Goal: Information Seeking & Learning: Learn about a topic

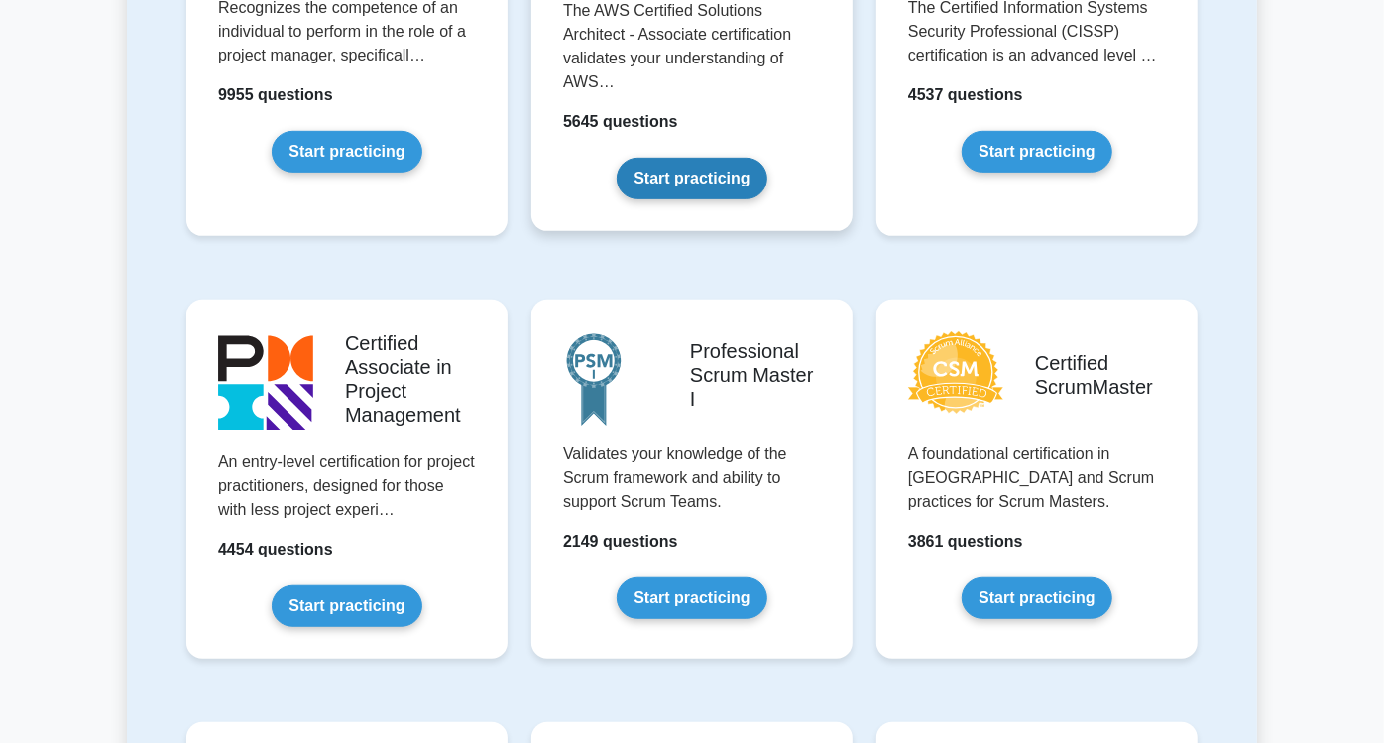
scroll to position [660, 0]
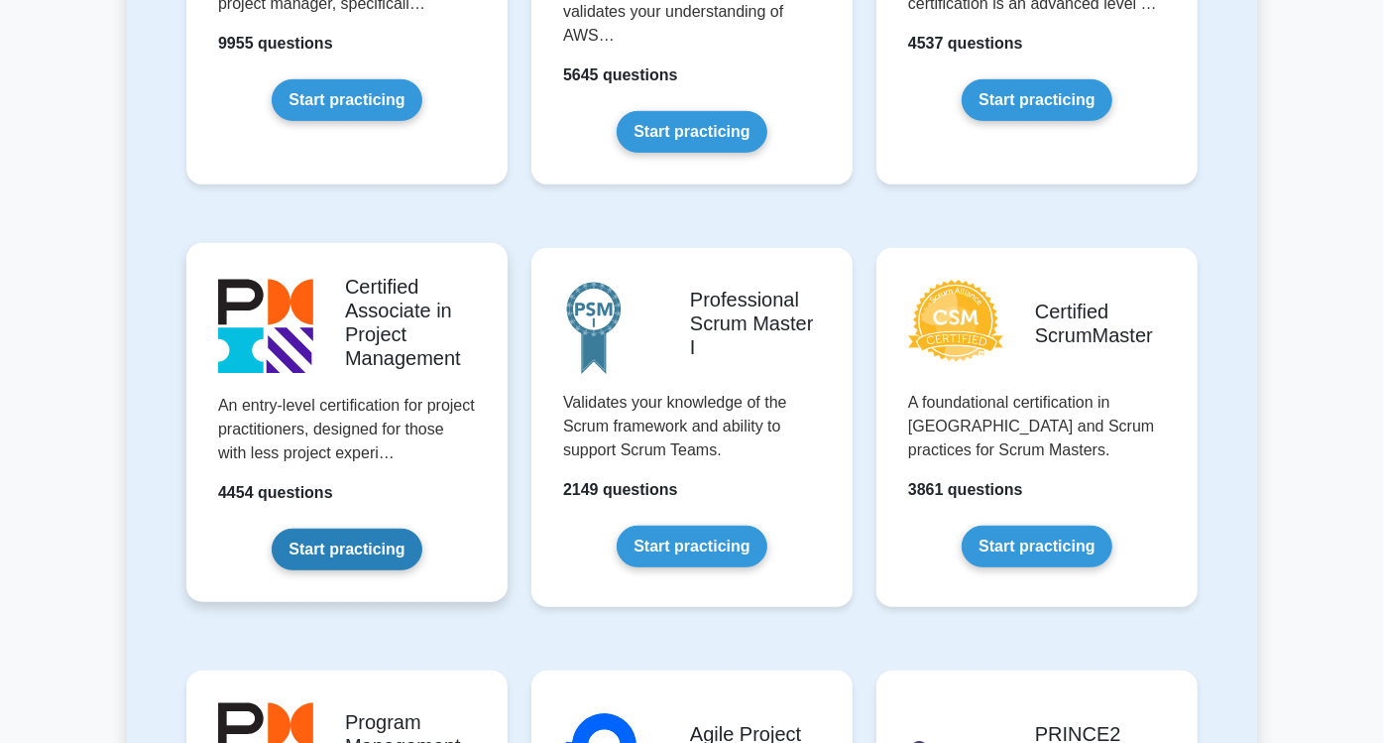
click at [328, 529] on link "Start practicing" at bounding box center [347, 550] width 150 height 42
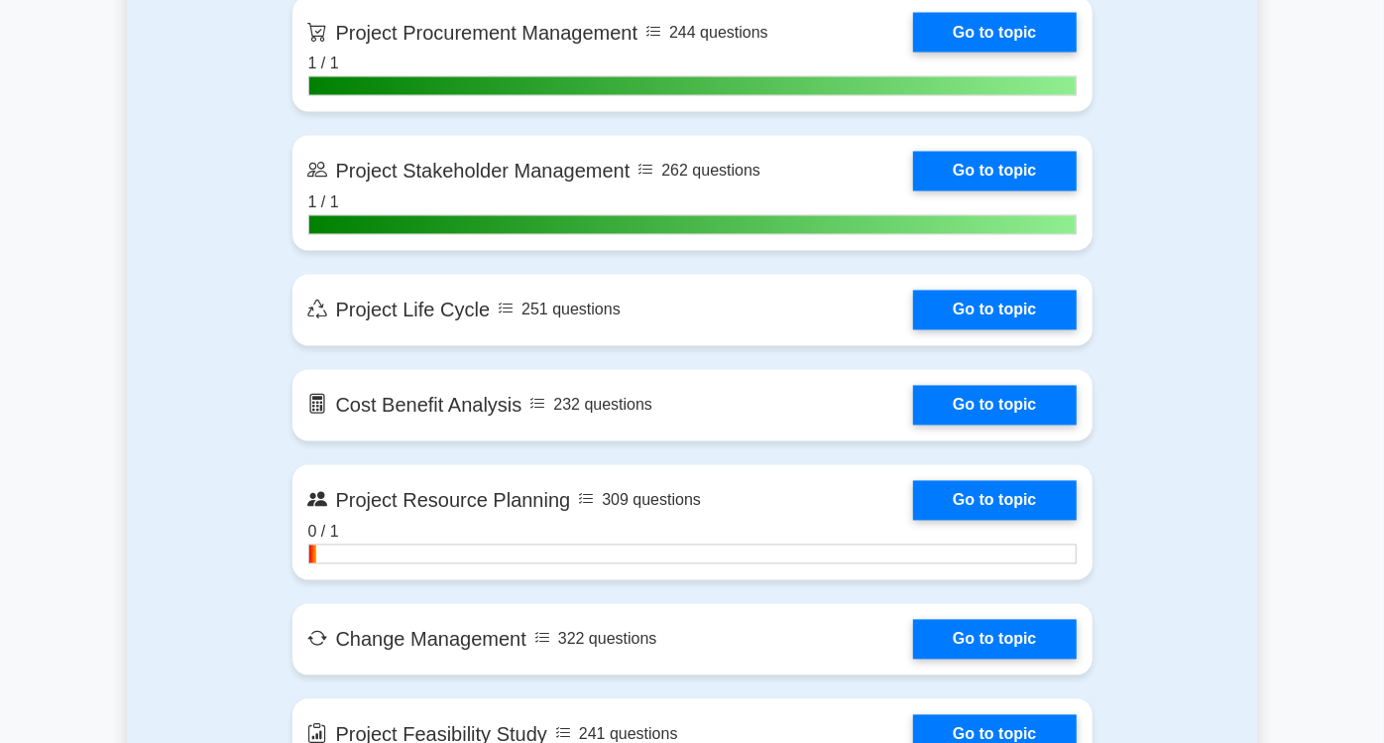
scroll to position [2314, 0]
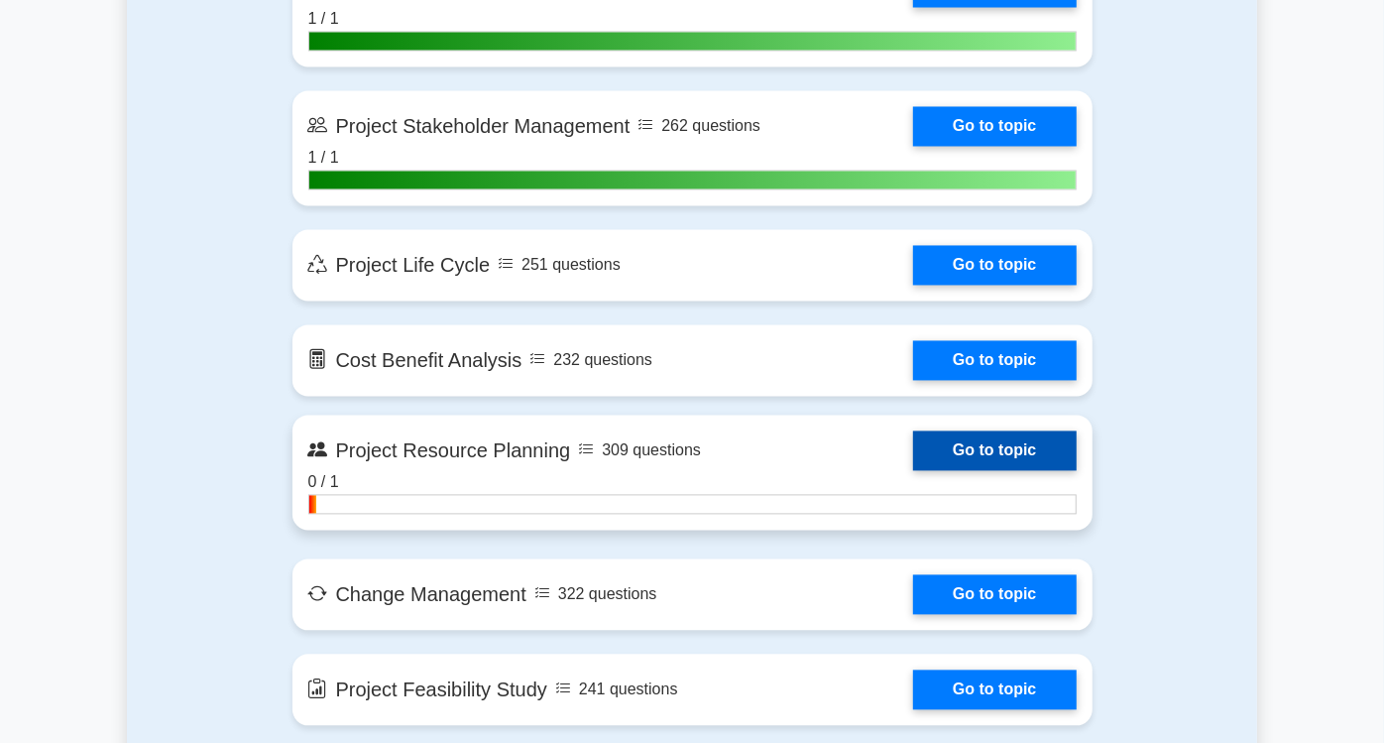
click at [1014, 431] on link "Go to topic" at bounding box center [994, 451] width 163 height 40
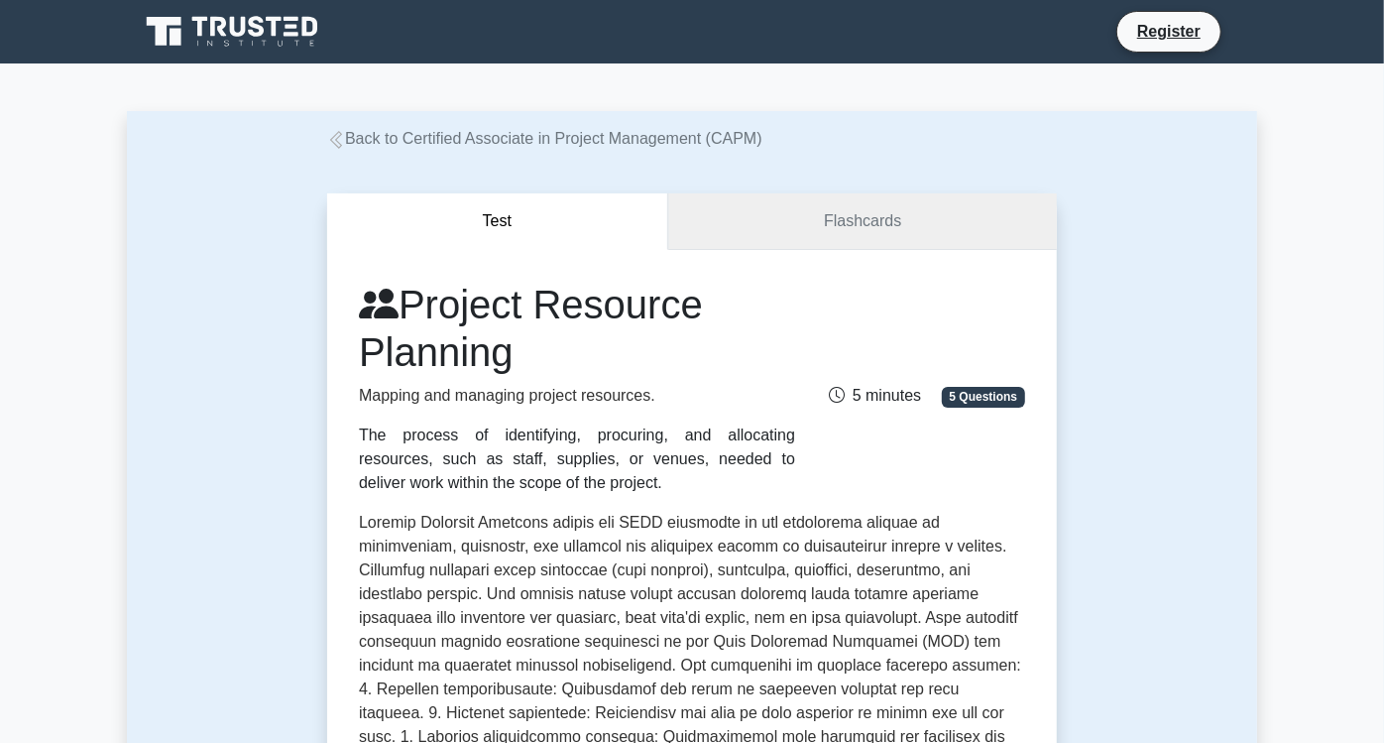
click at [927, 227] on link "Flashcards" at bounding box center [862, 221] width 389 height 57
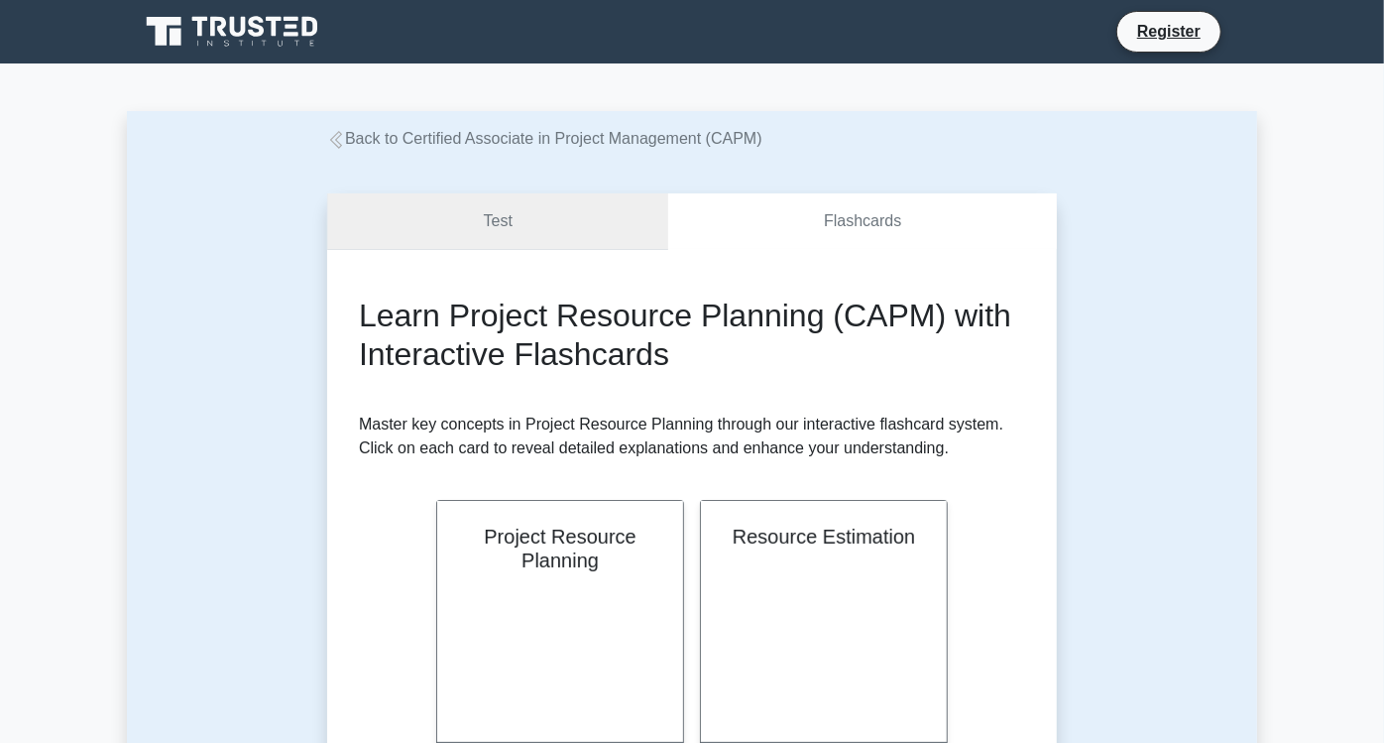
click at [516, 209] on link "Test" at bounding box center [497, 221] width 341 height 57
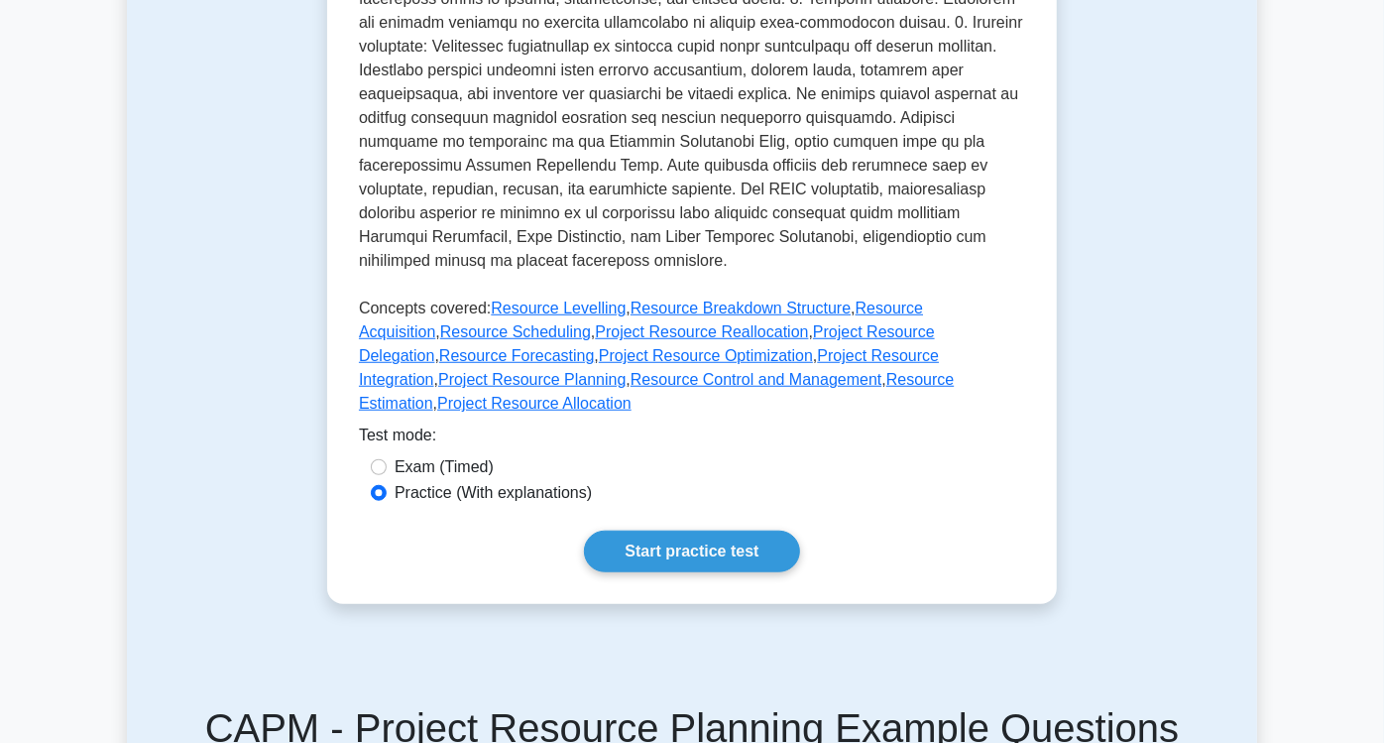
scroll to position [881, 0]
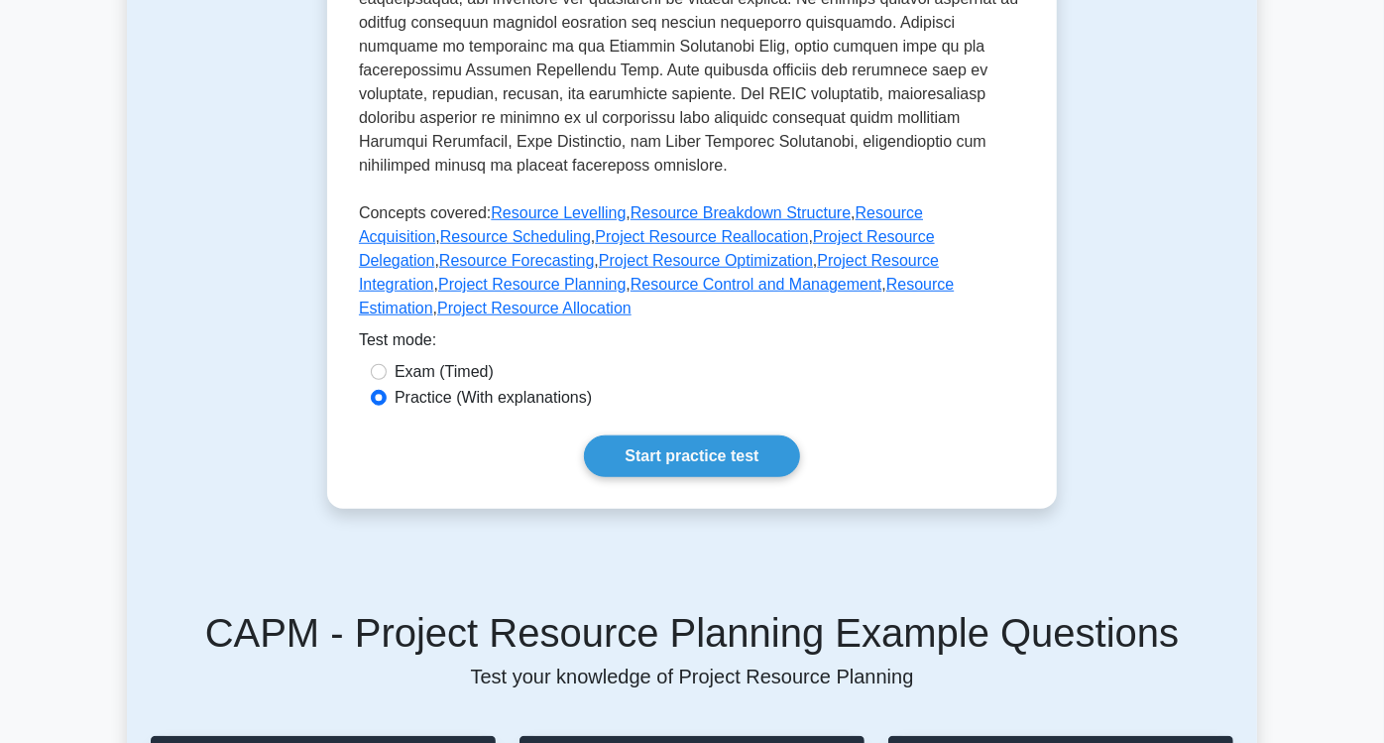
click at [399, 360] on label "Exam (Timed)" at bounding box center [444, 372] width 99 height 24
click at [387, 364] on input "Exam (Timed)" at bounding box center [379, 372] width 16 height 16
radio input "true"
click at [412, 386] on label "Practice (With explanations)" at bounding box center [493, 398] width 197 height 24
click at [387, 390] on input "Practice (With explanations)" at bounding box center [379, 398] width 16 height 16
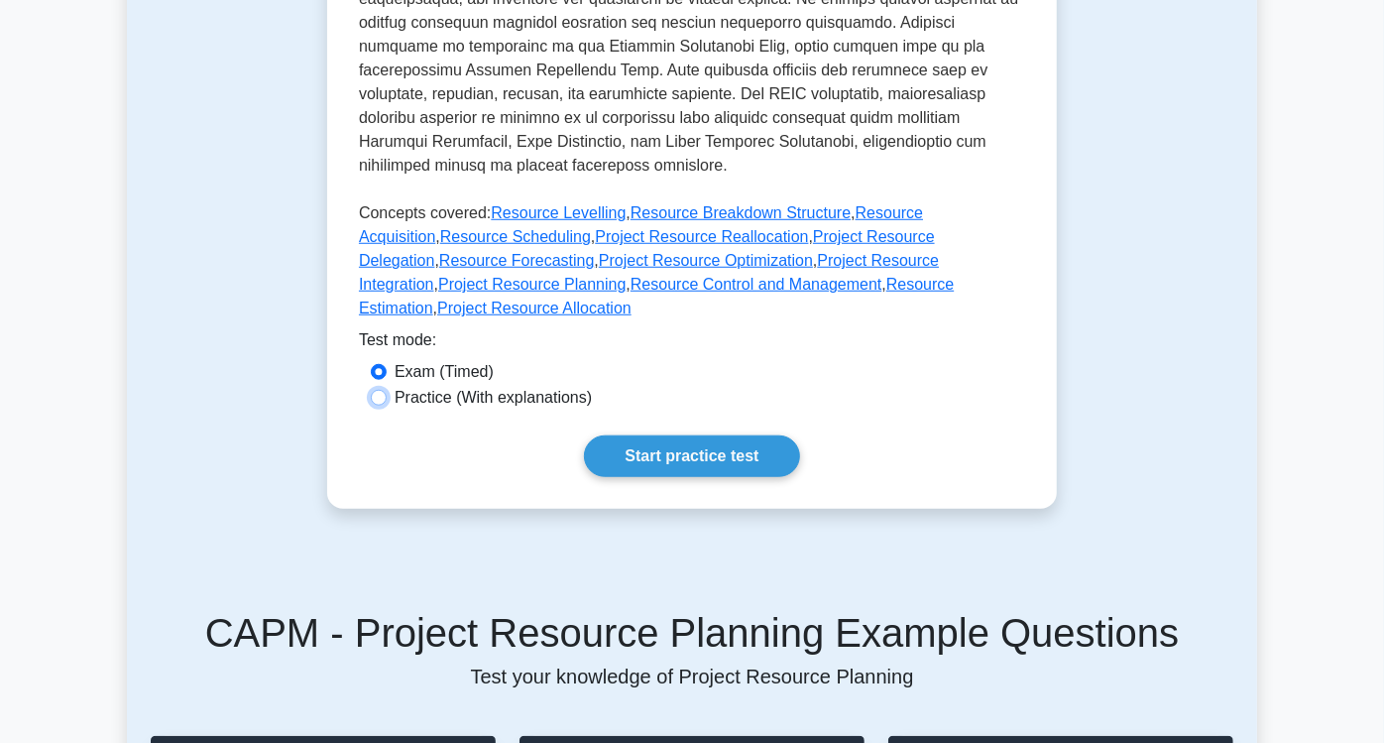
radio input "true"
click at [678, 435] on link "Start practice test" at bounding box center [691, 456] width 215 height 42
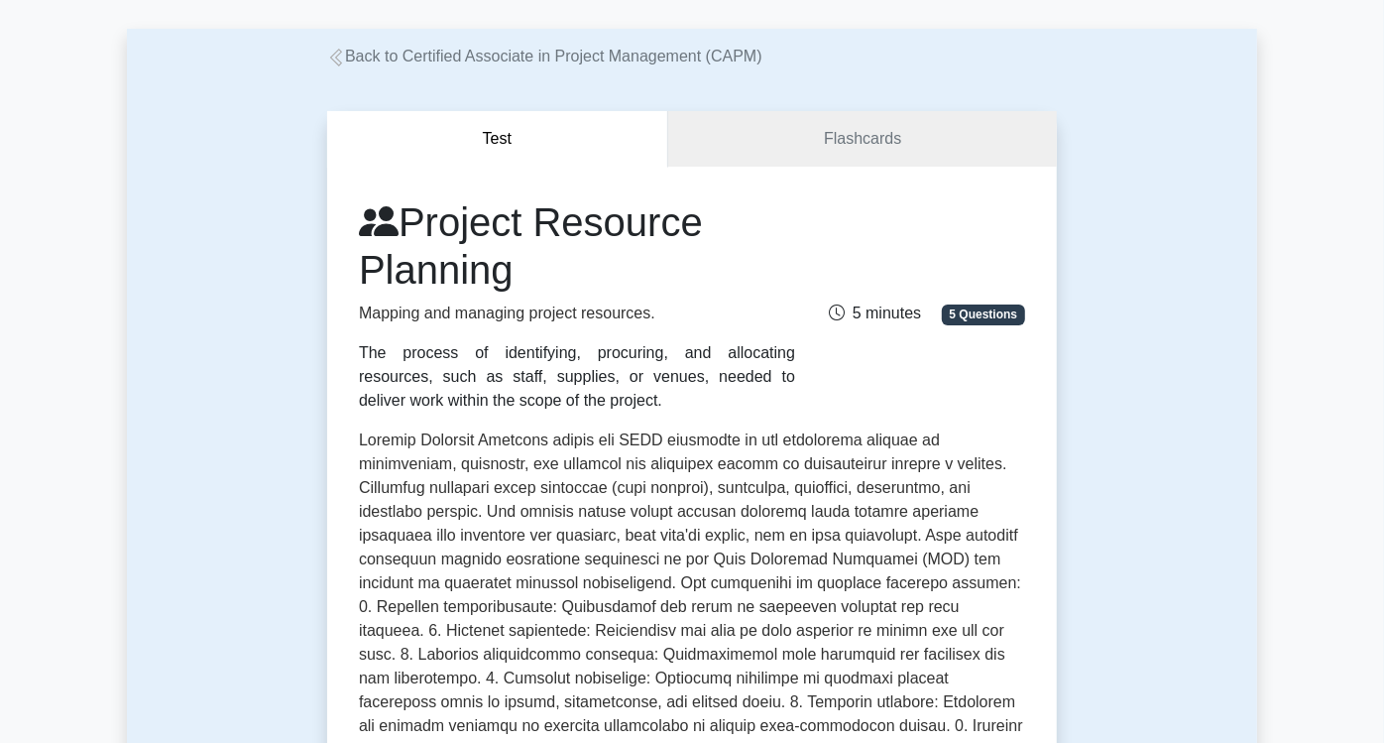
scroll to position [0, 0]
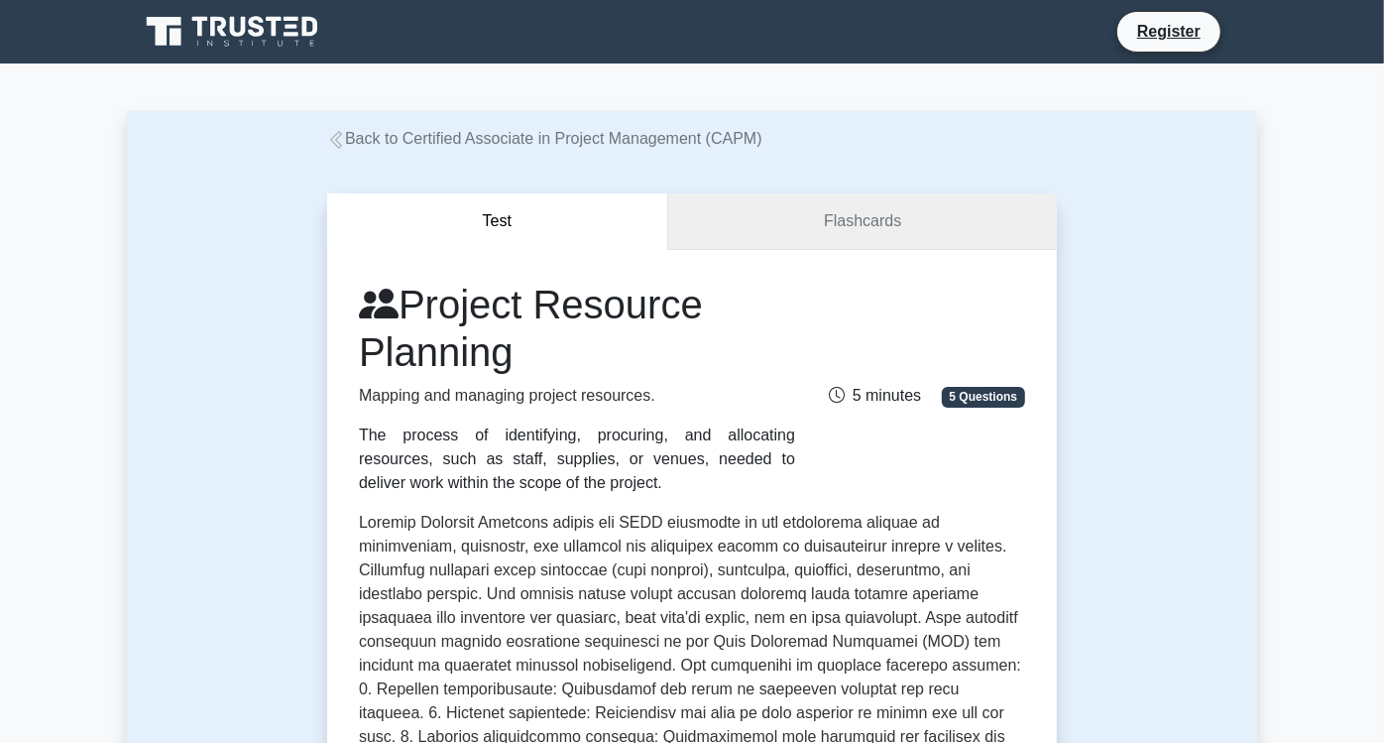
click at [855, 205] on link "Flashcards" at bounding box center [862, 221] width 389 height 57
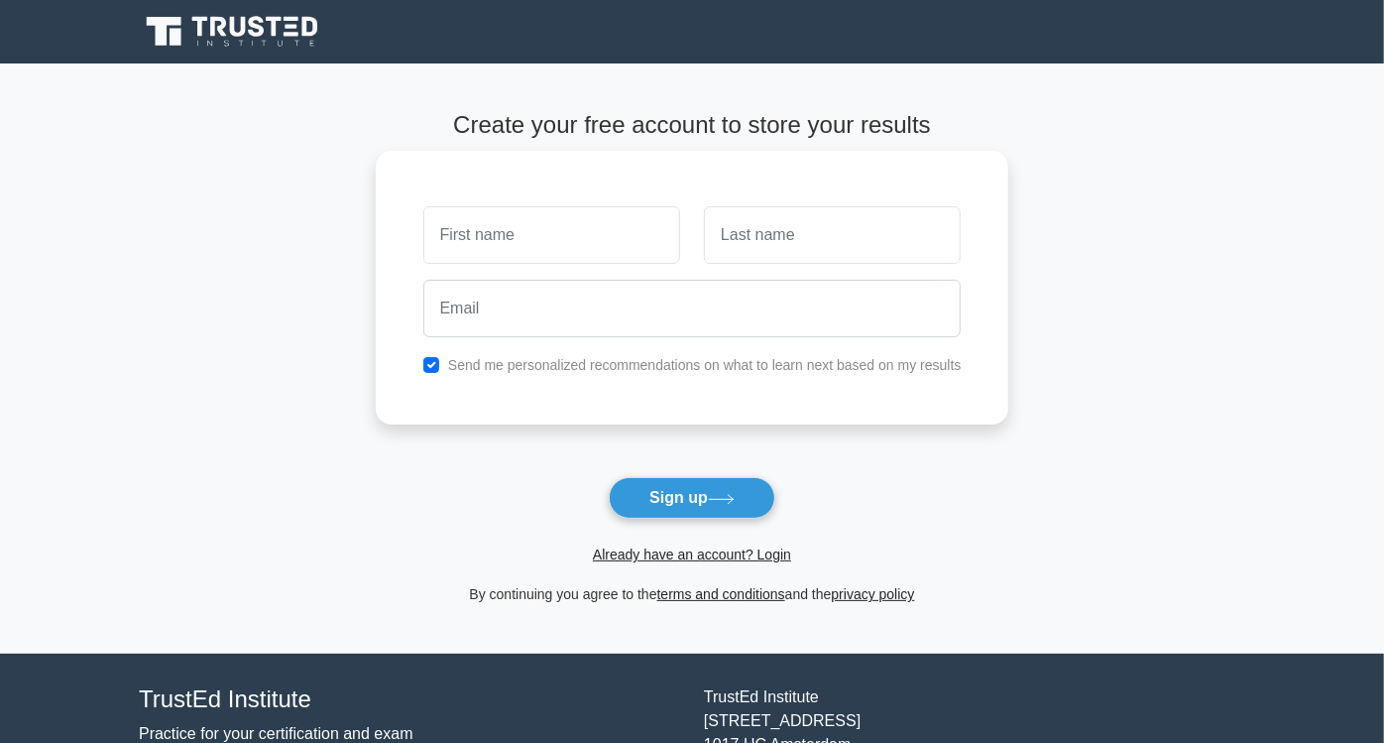
click at [584, 226] on input "text" at bounding box center [551, 235] width 257 height 58
type input "Maya"
type input "Amareen"
type input "maya.amareen@gmail.com"
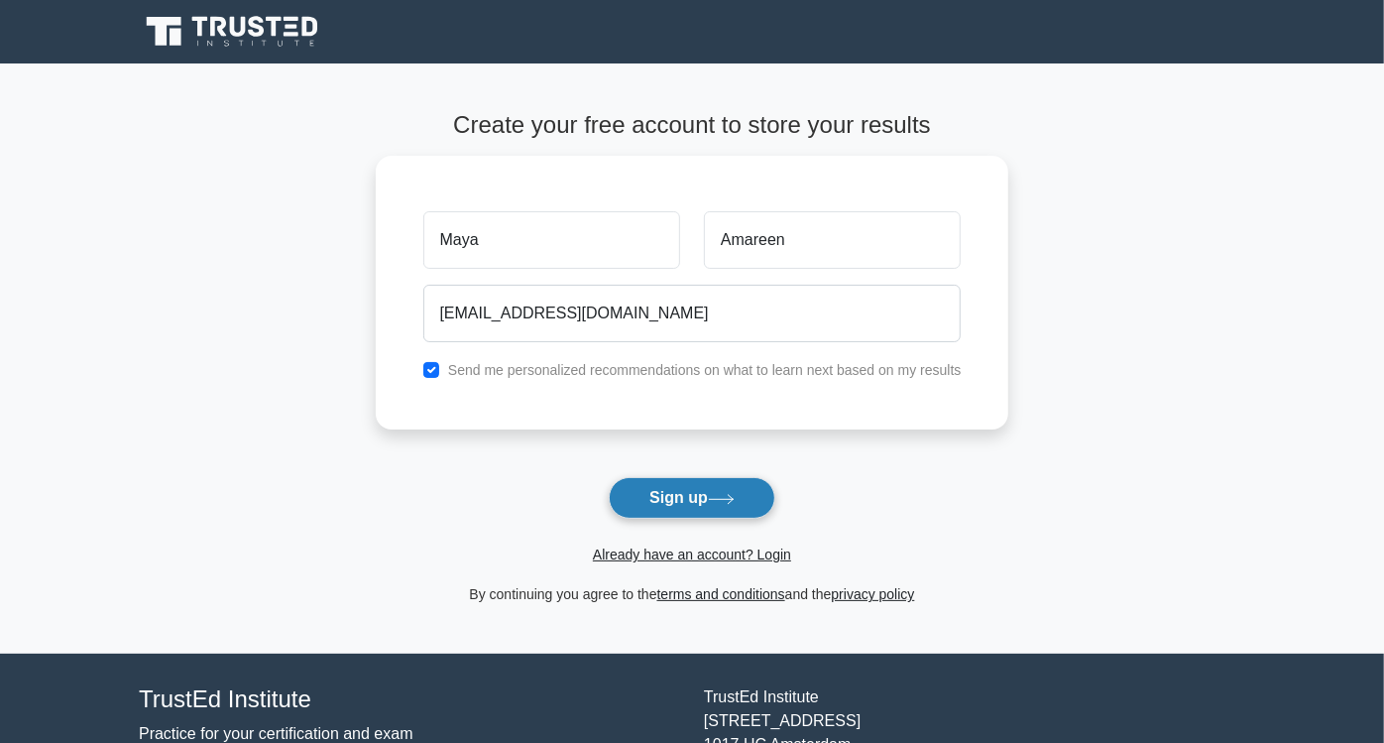
click at [713, 500] on button "Sign up" at bounding box center [692, 498] width 167 height 42
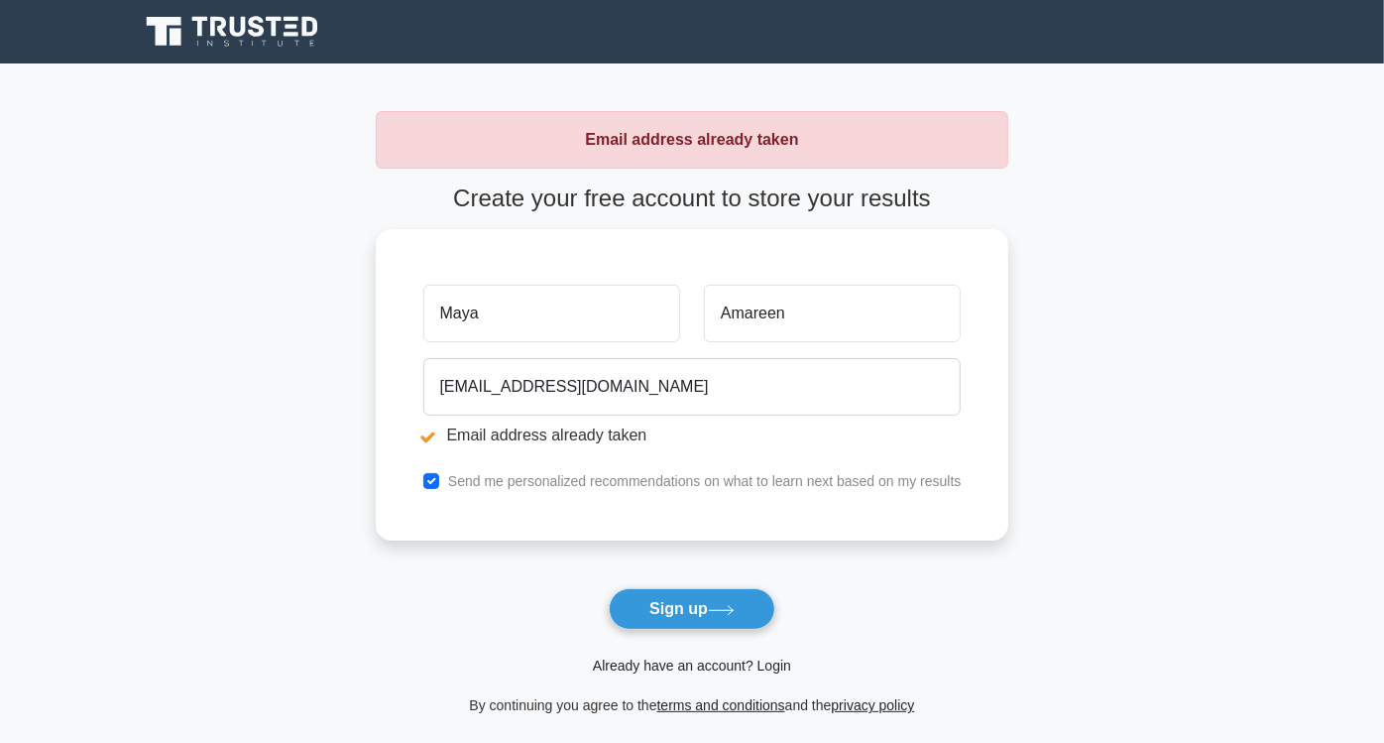
click at [722, 665] on link "Already have an account? Login" at bounding box center [692, 666] width 198 height 16
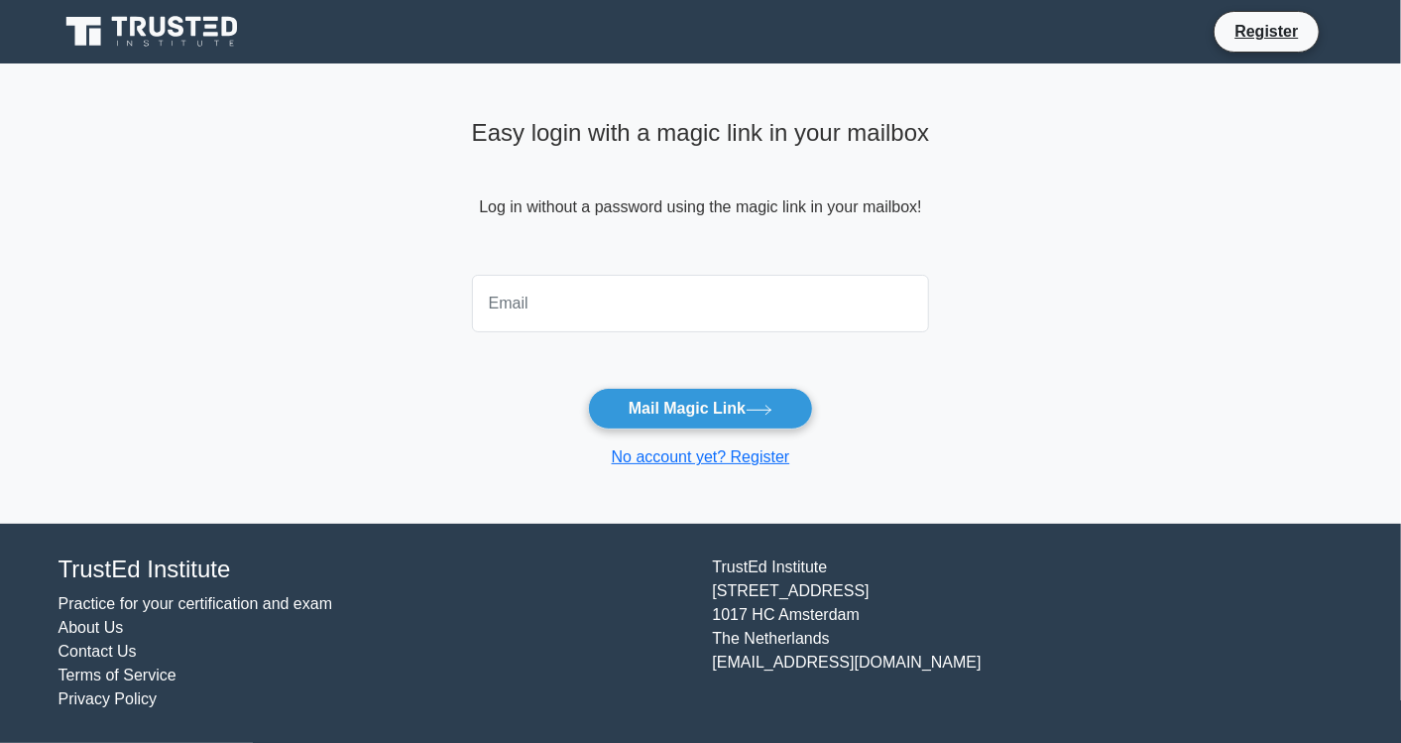
click at [658, 315] on input "email" at bounding box center [701, 304] width 458 height 58
type input "maya.amareen@gmail.com"
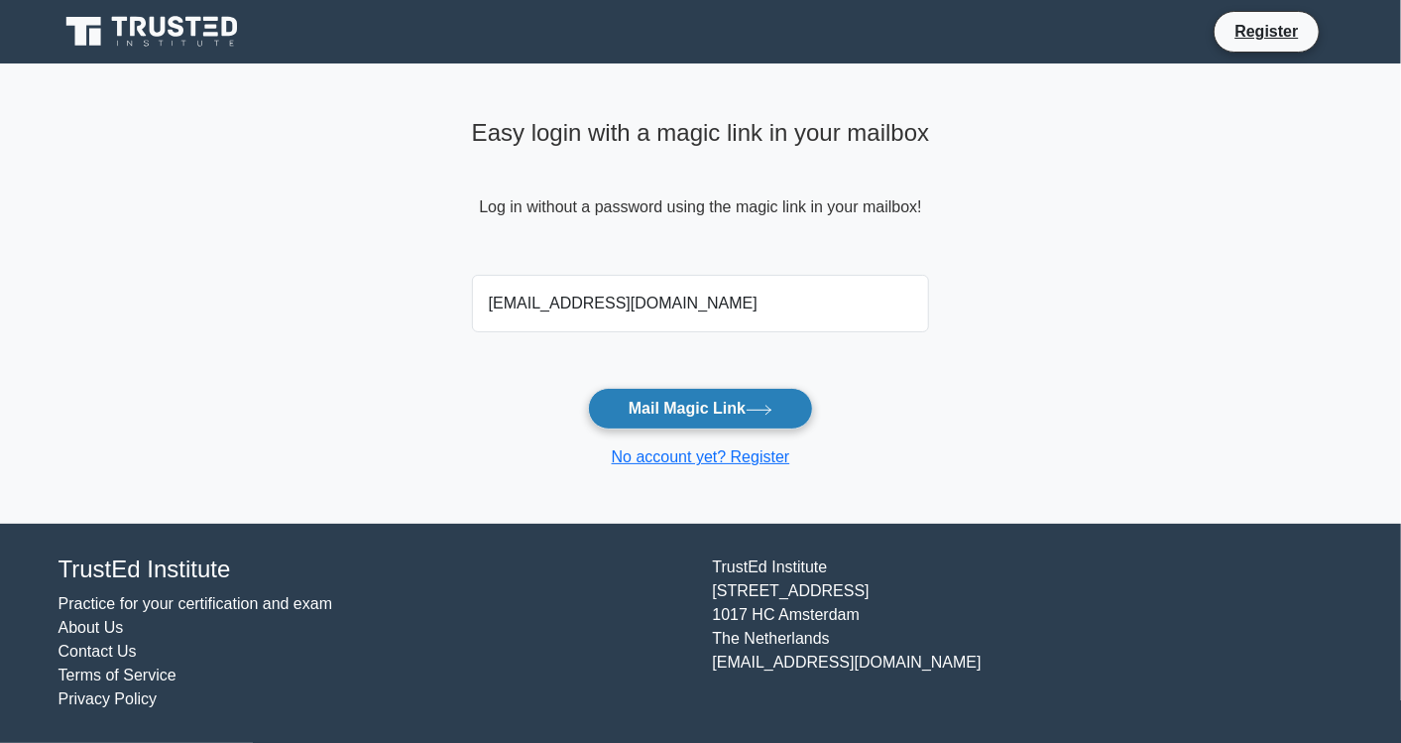
click at [771, 414] on icon at bounding box center [759, 410] width 27 height 11
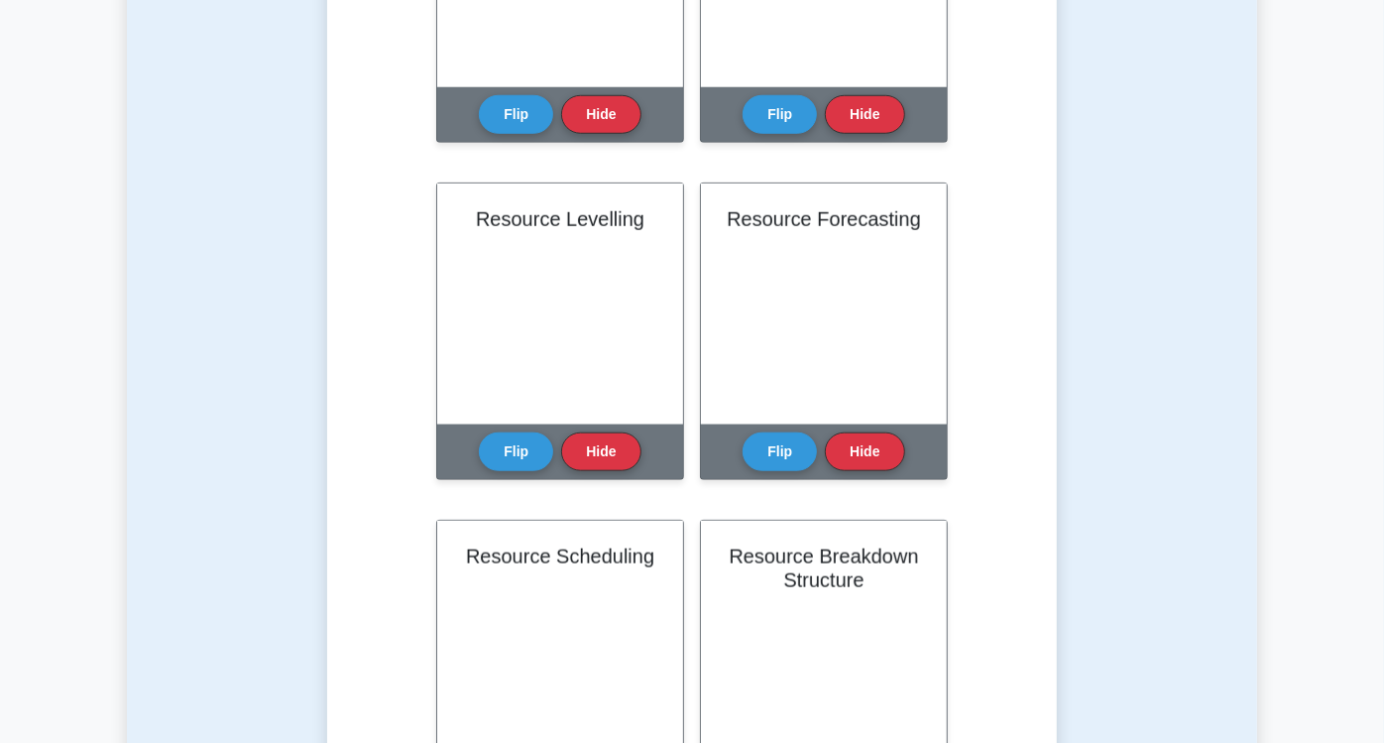
scroll to position [1102, 0]
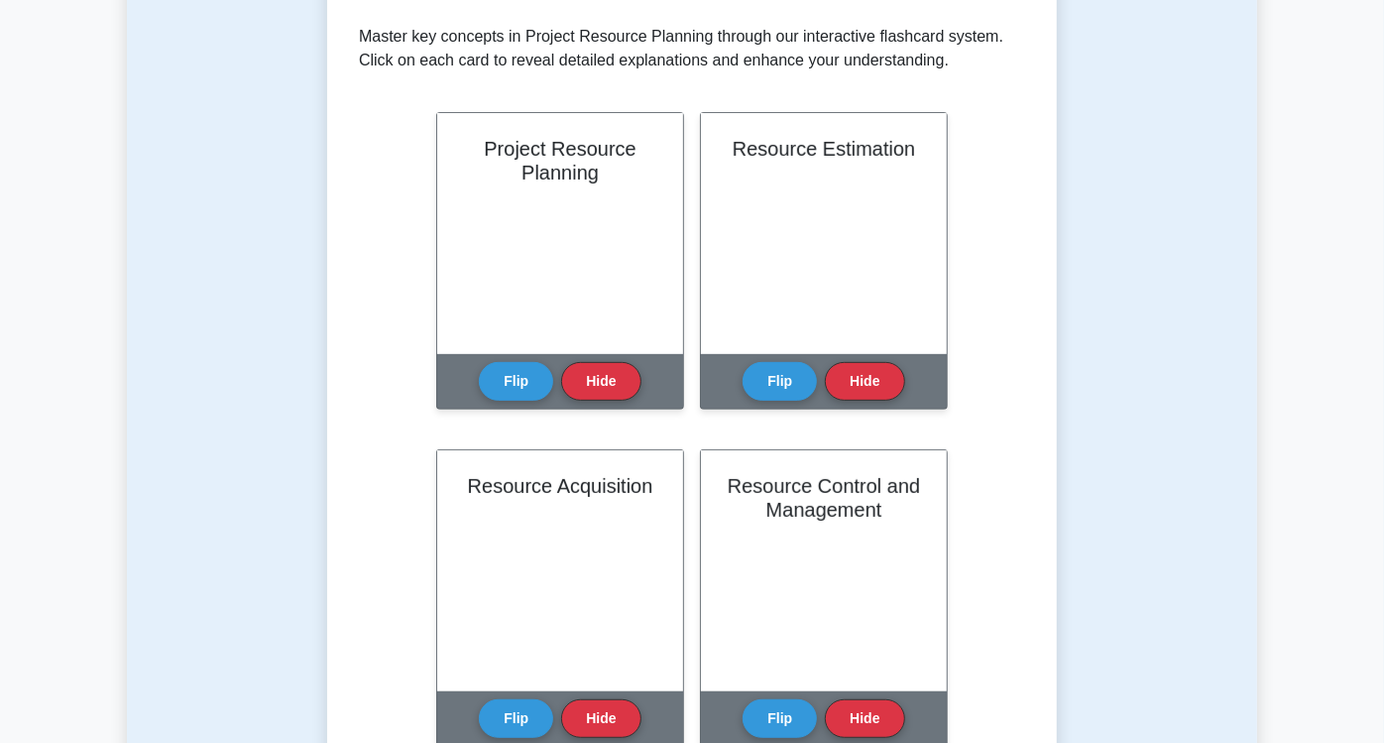
scroll to position [440, 0]
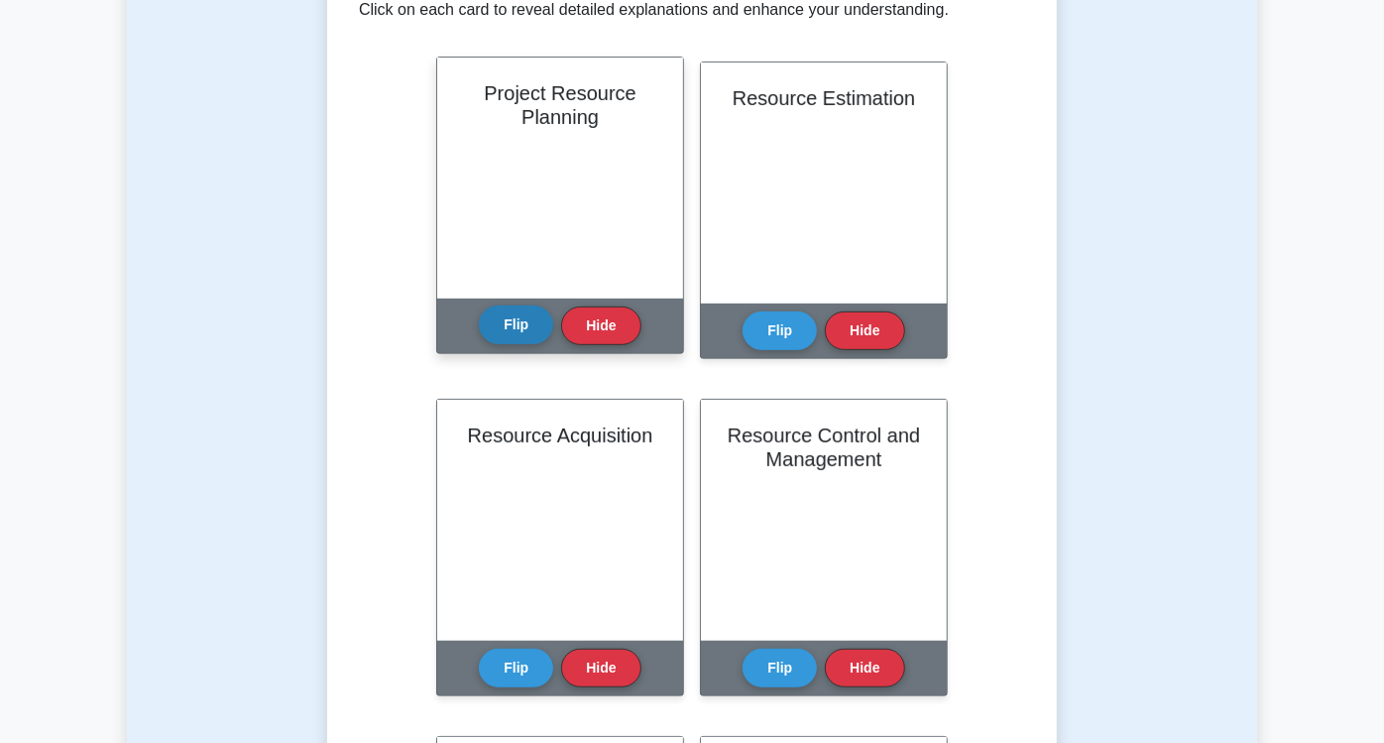
click at [479, 318] on button "Flip" at bounding box center [516, 324] width 74 height 39
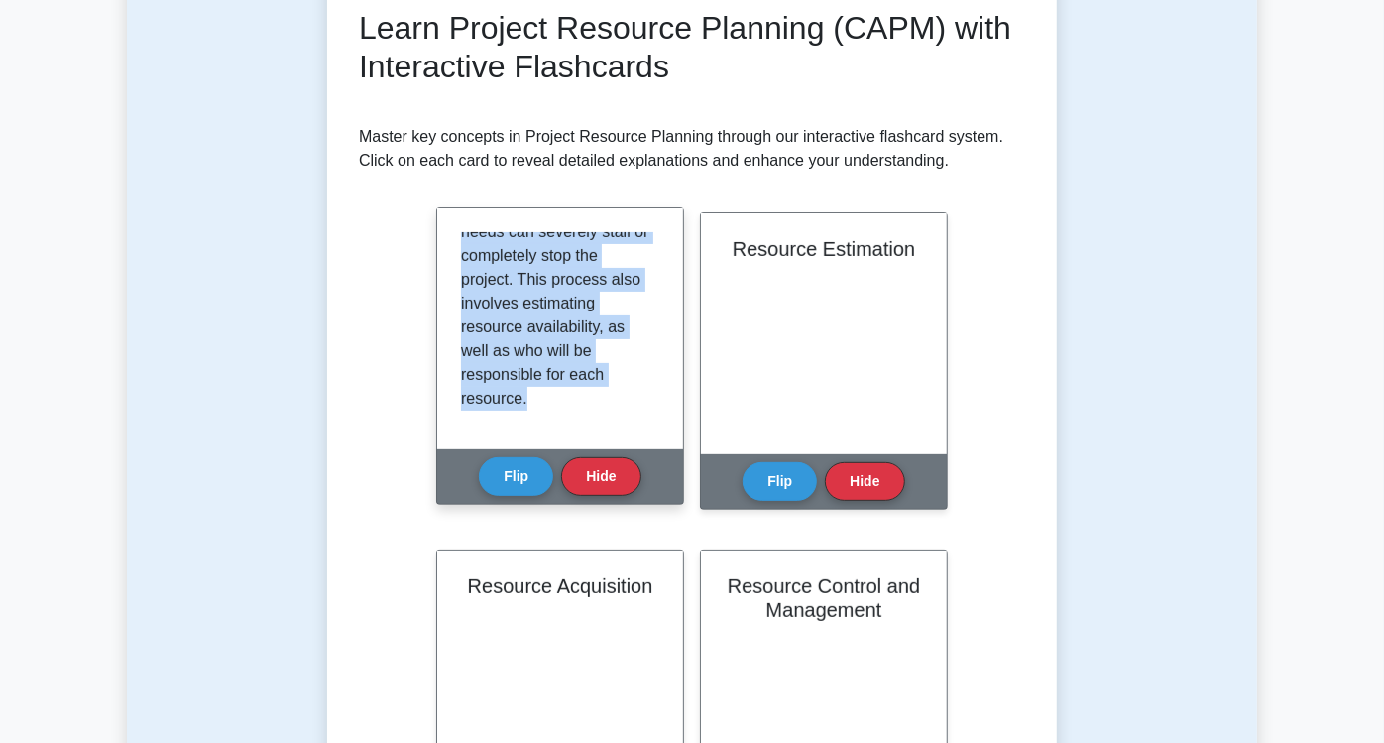
drag, startPoint x: 322, startPoint y: 239, endPoint x: 470, endPoint y: 397, distance: 216.1
click at [470, 397] on div "The first component of Project Resource Planning revolves around defining the n…" at bounding box center [560, 328] width 246 height 241
click at [470, 397] on p "The first component of Project Resource Planning revolves around defining the n…" at bounding box center [556, 173] width 190 height 476
click at [461, 384] on p "The first component of Project Resource Planning revolves around defining the n…" at bounding box center [556, 173] width 190 height 476
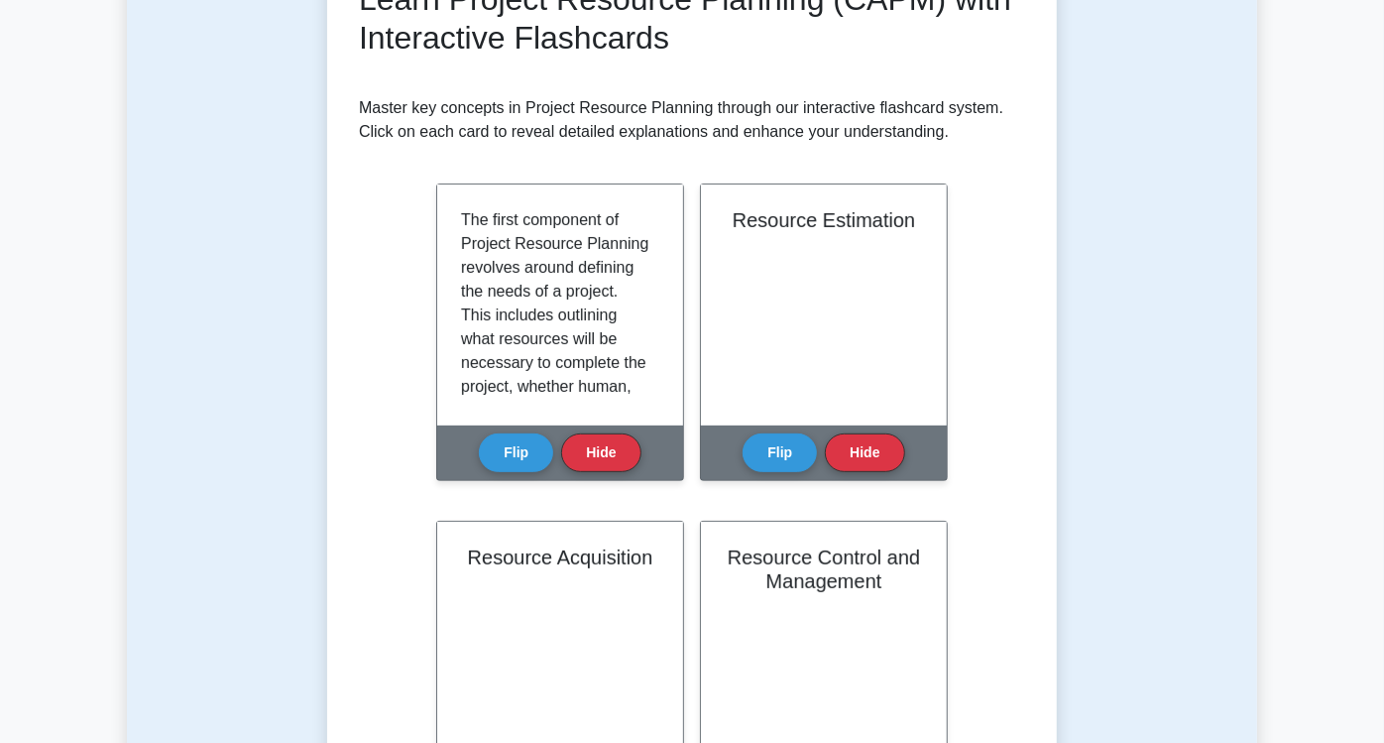
scroll to position [288, 0]
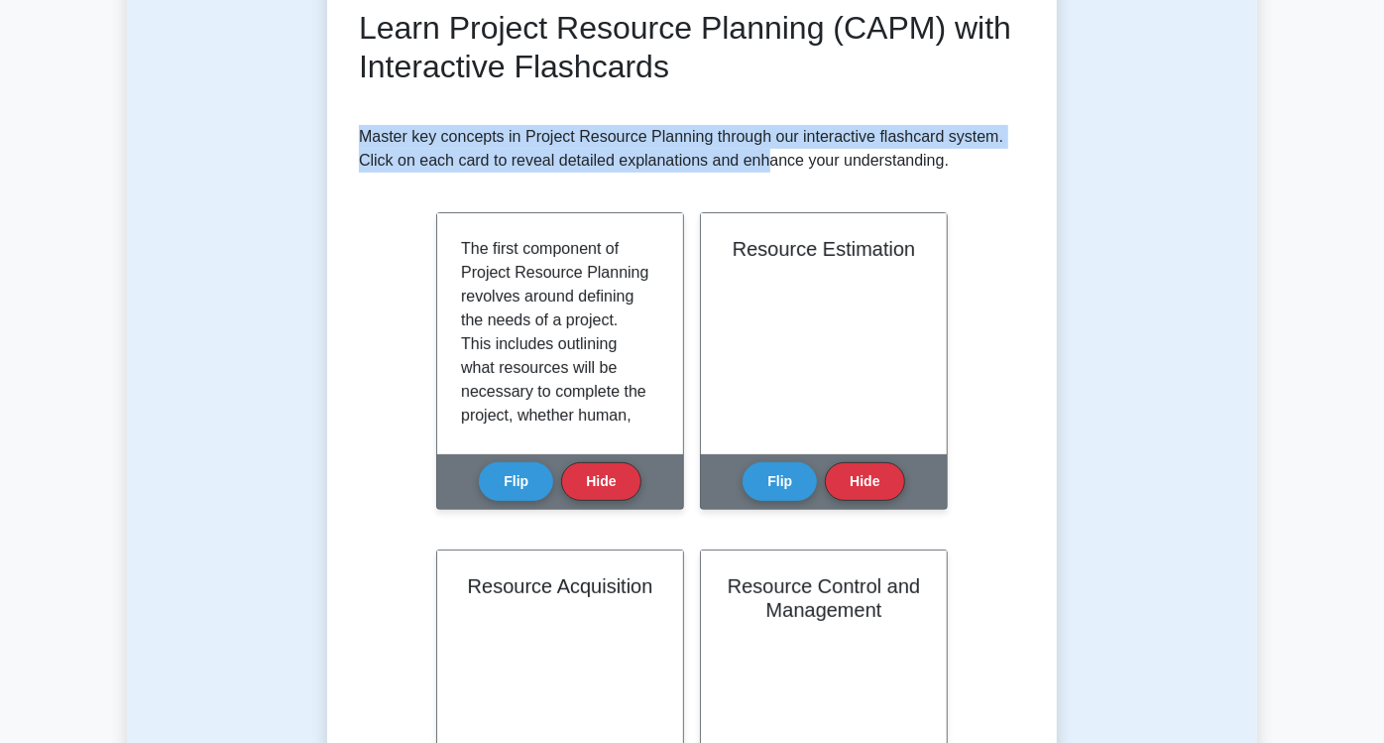
drag, startPoint x: 299, startPoint y: 139, endPoint x: 577, endPoint y: 148, distance: 278.8
click at [577, 148] on p "Master key concepts in Project Resource Planning through our interactive flashc…" at bounding box center [692, 149] width 666 height 48
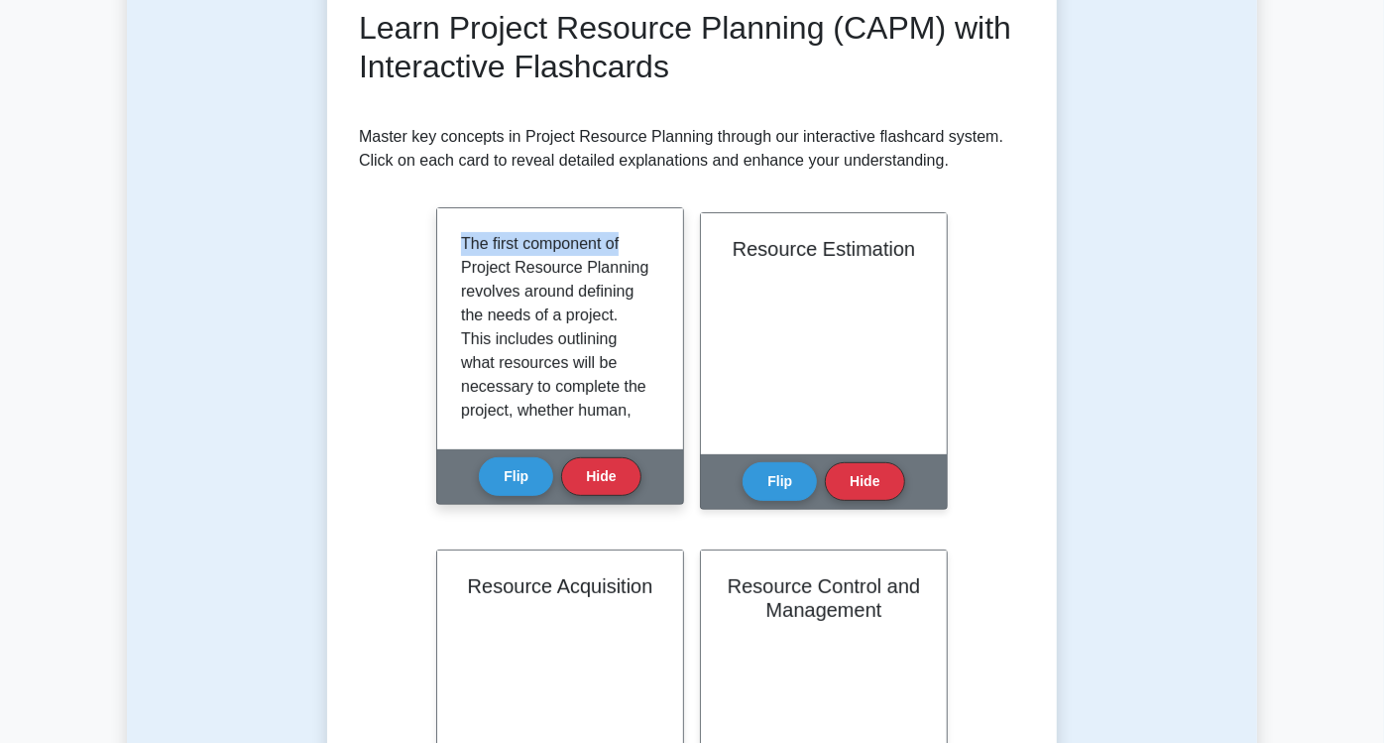
drag, startPoint x: 326, startPoint y: 243, endPoint x: 498, endPoint y: 242, distance: 171.6
click at [498, 242] on p "The first component of Project Resource Planning revolves around defining the n…" at bounding box center [556, 470] width 190 height 476
click at [496, 222] on div "The first component of Project Resource Planning revolves around defining the n…" at bounding box center [560, 328] width 246 height 241
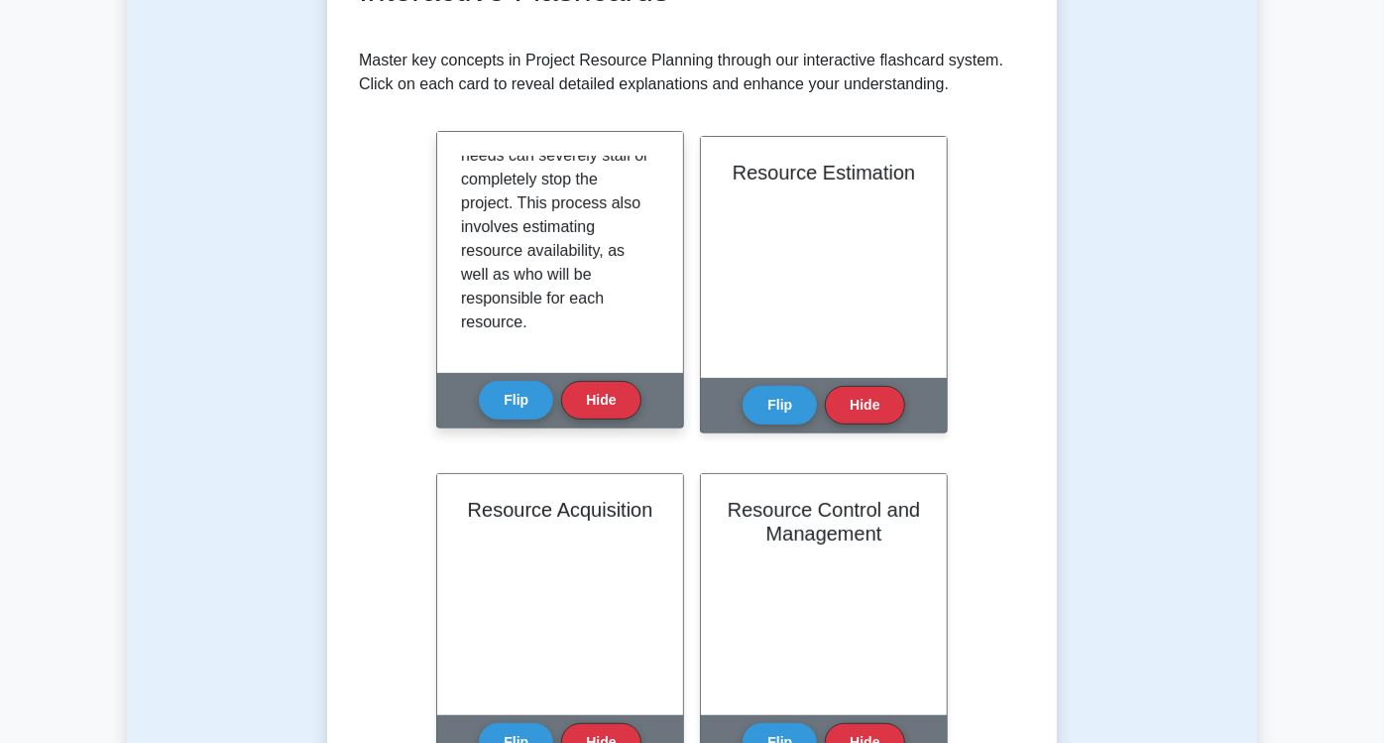
scroll to position [398, 0]
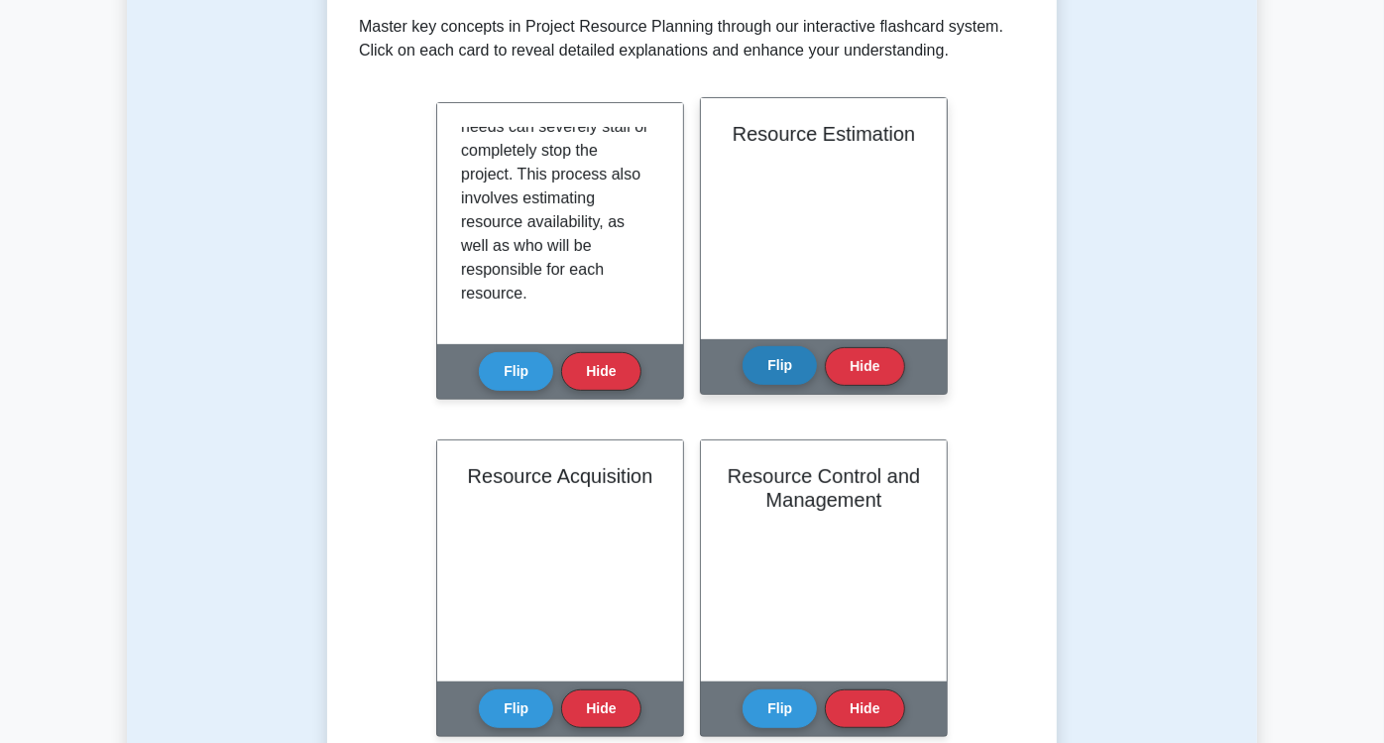
click at [743, 362] on button "Flip" at bounding box center [780, 365] width 74 height 39
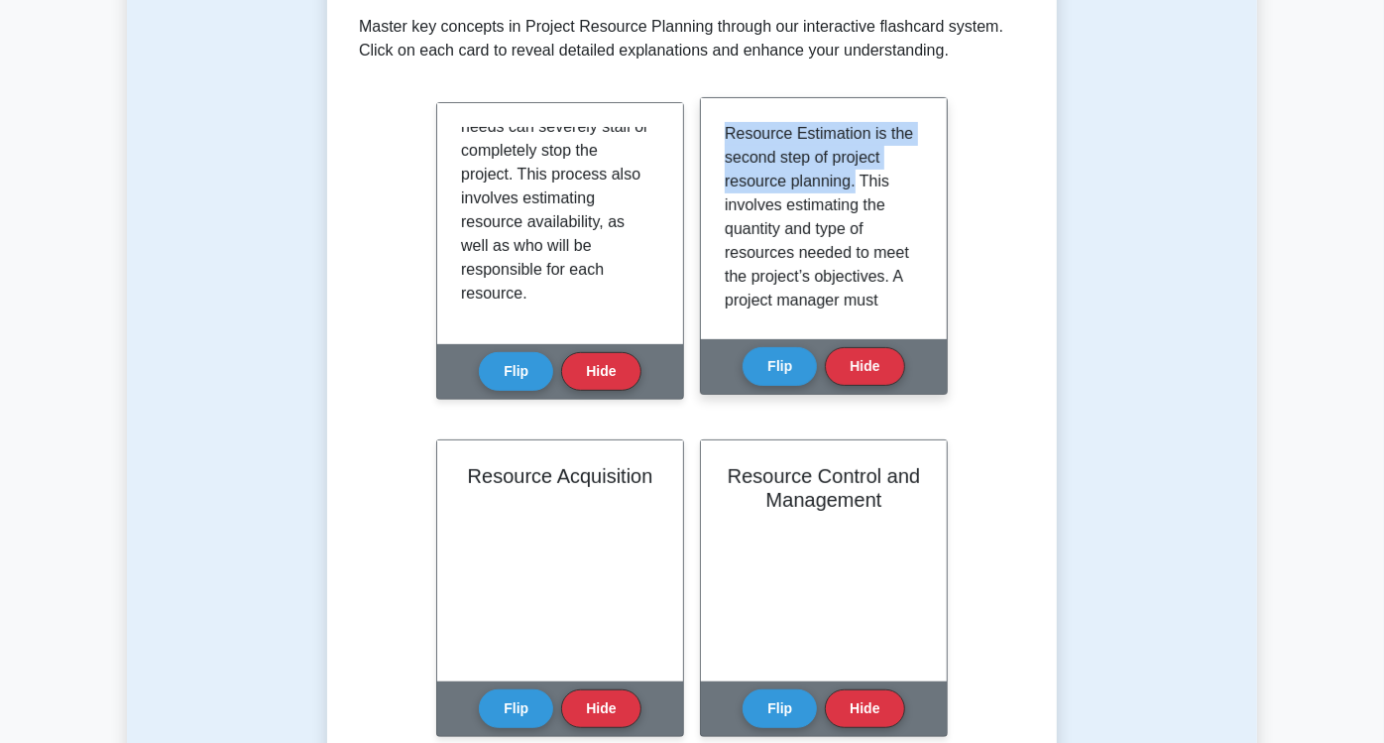
drag, startPoint x: 592, startPoint y: 139, endPoint x: 721, endPoint y: 177, distance: 134.3
click at [725, 177] on p "Resource Estimation is the second step of project resource planning. This invol…" at bounding box center [820, 419] width 190 height 595
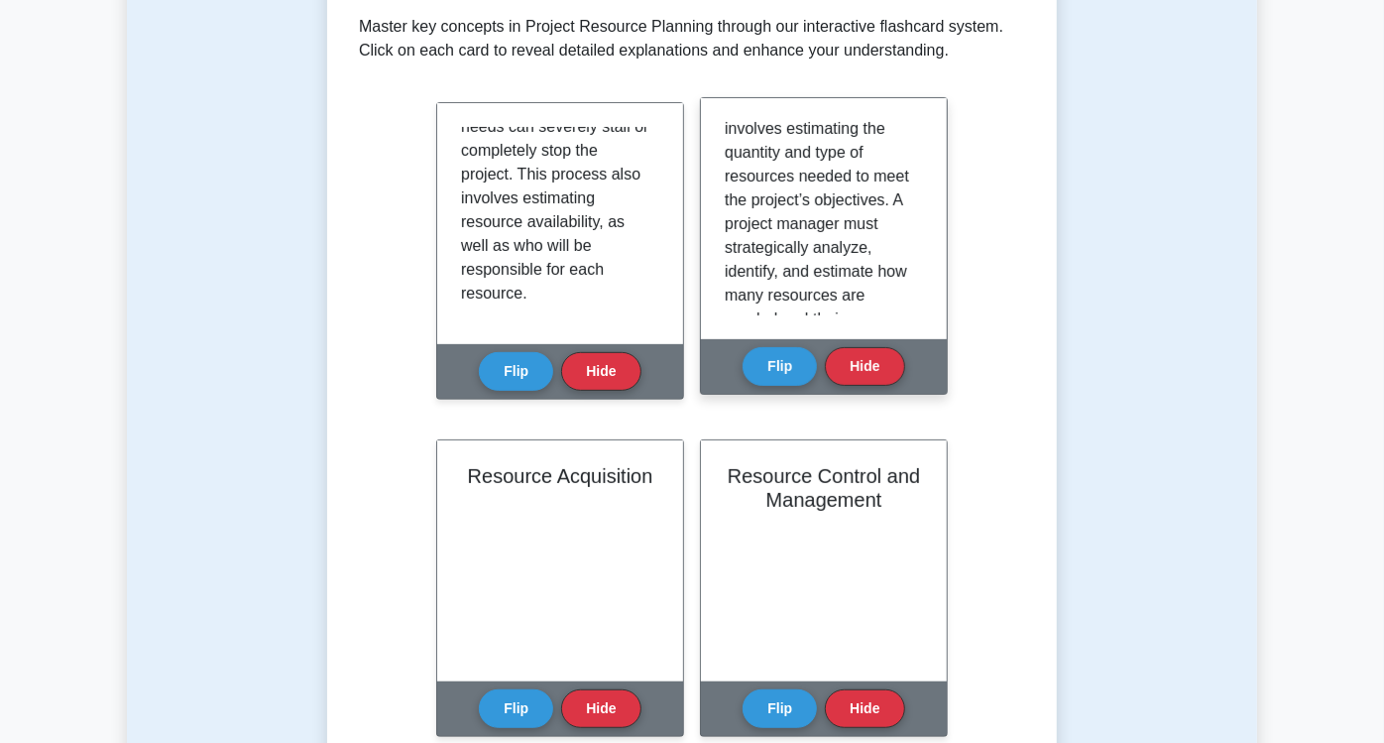
scroll to position [110, 0]
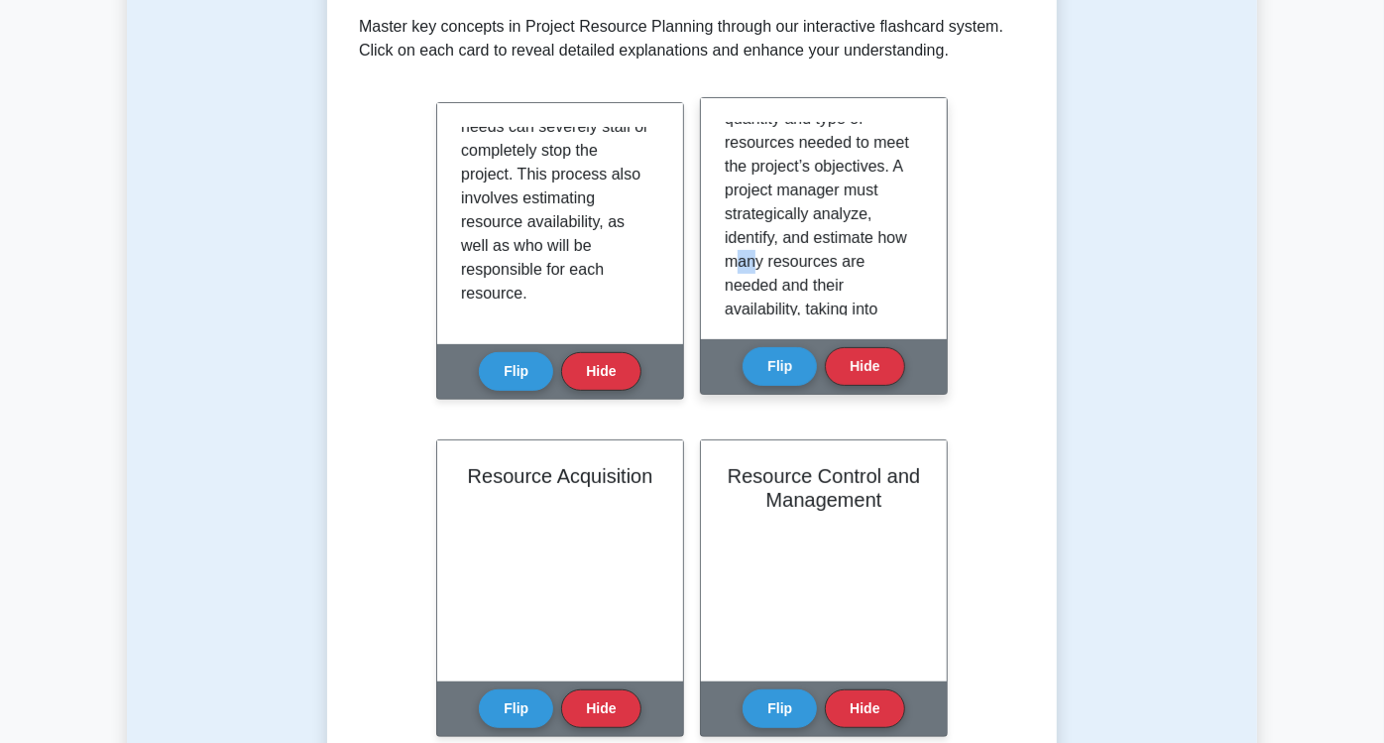
drag, startPoint x: 597, startPoint y: 255, endPoint x: 617, endPoint y: 255, distance: 19.8
click at [725, 255] on p "Resource Estimation is the second step of project resource planning. This invol…" at bounding box center [820, 309] width 190 height 595
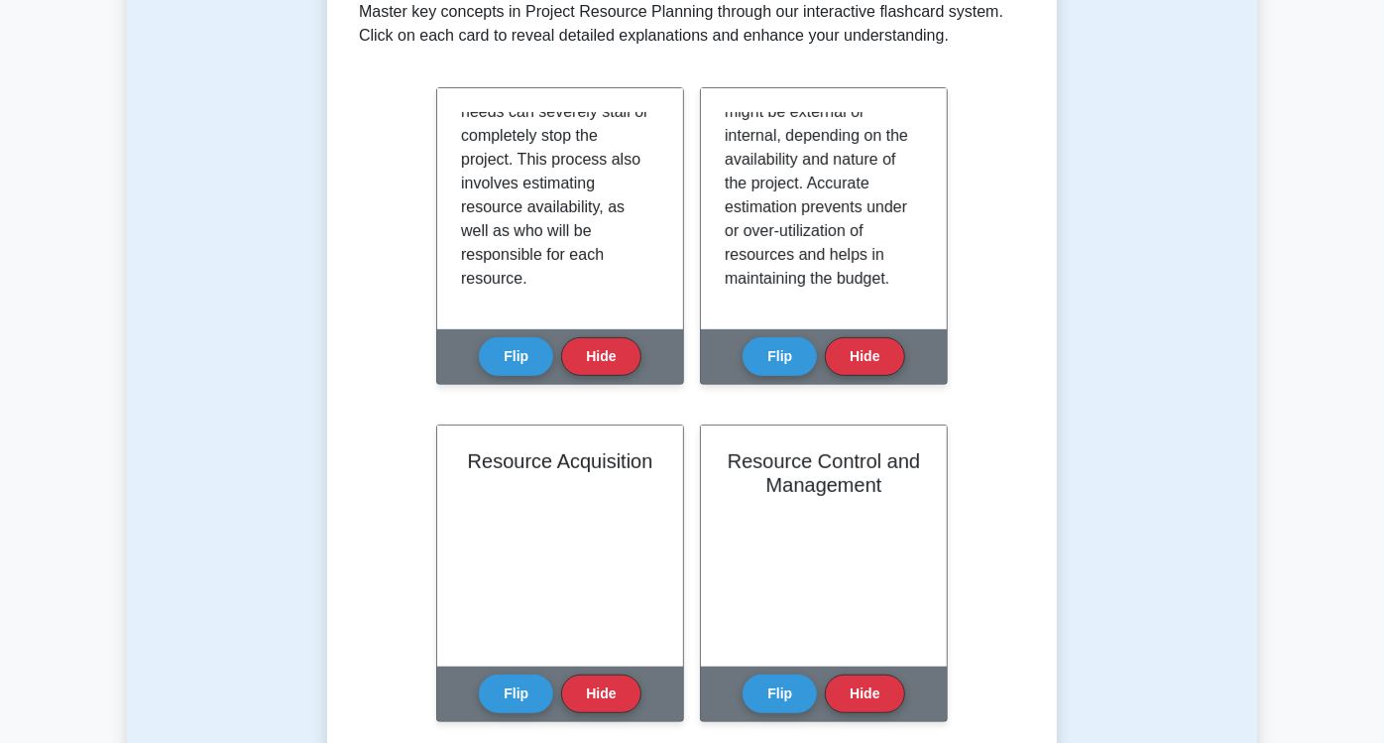
scroll to position [398, 0]
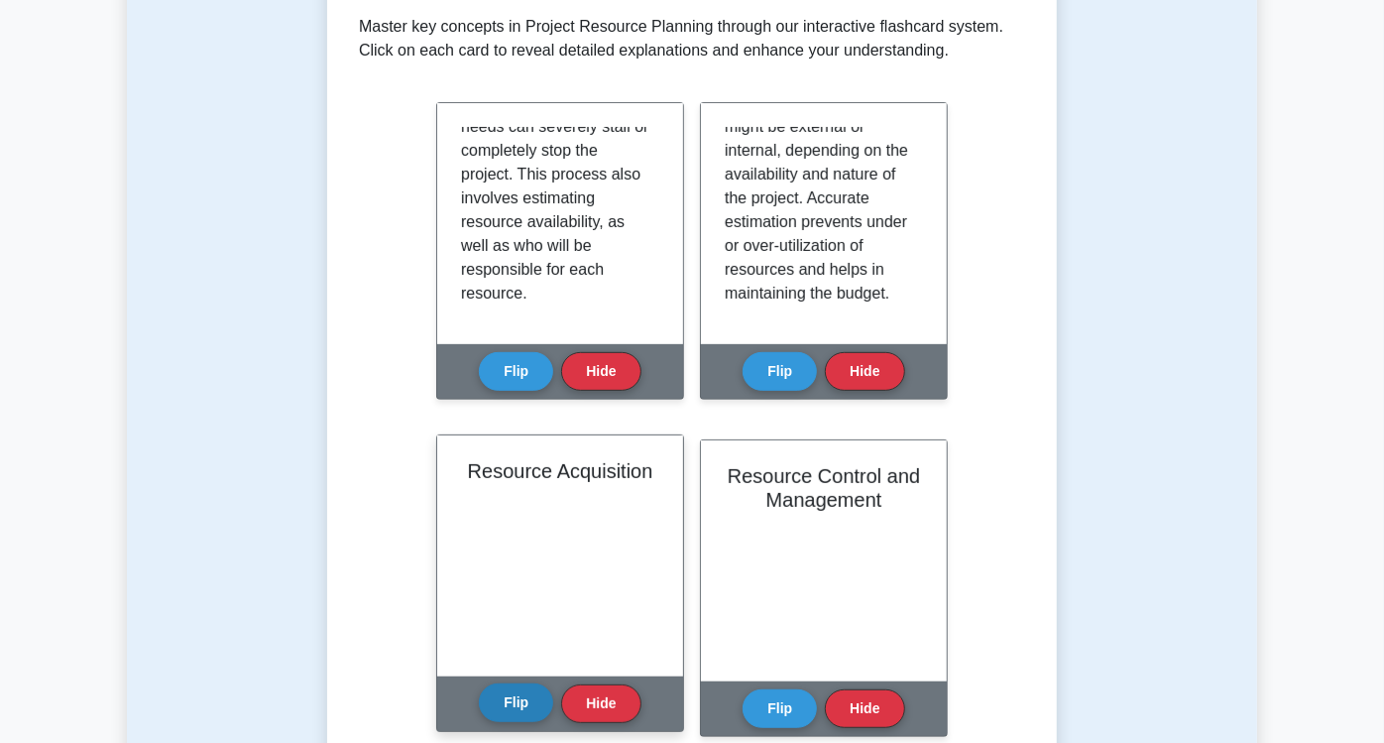
click at [553, 683] on button "Flip" at bounding box center [516, 702] width 74 height 39
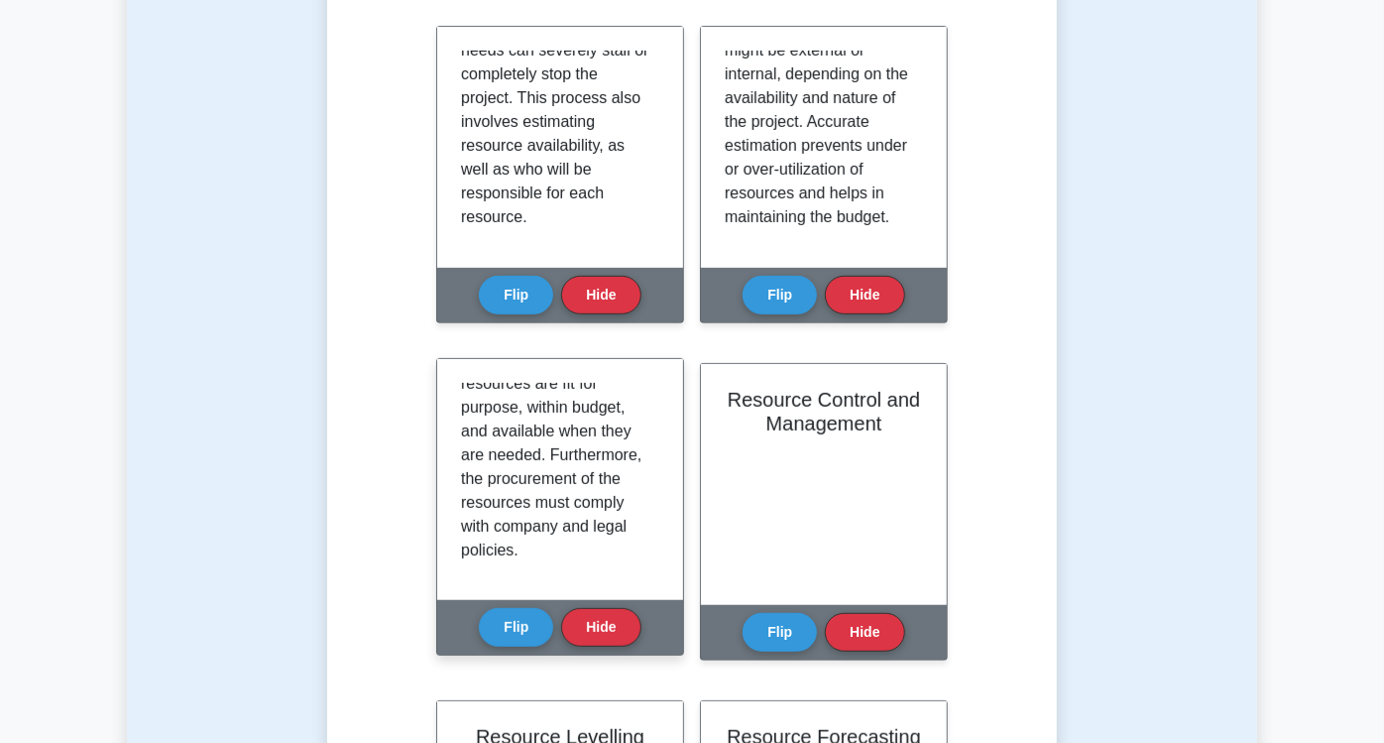
scroll to position [508, 0]
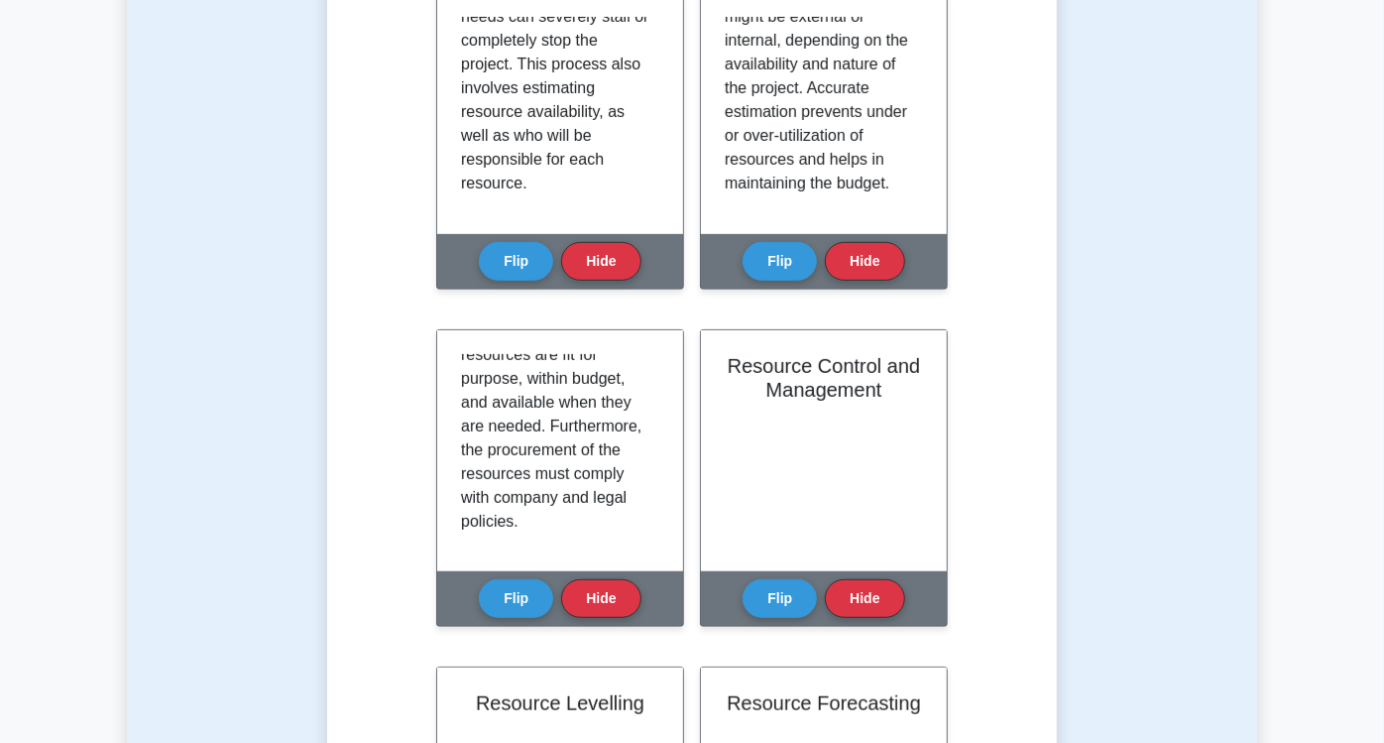
drag, startPoint x: 1033, startPoint y: 280, endPoint x: 792, endPoint y: 299, distance: 241.7
click at [792, 299] on div "Resource Estimation Flip Hide" at bounding box center [824, 152] width 248 height 321
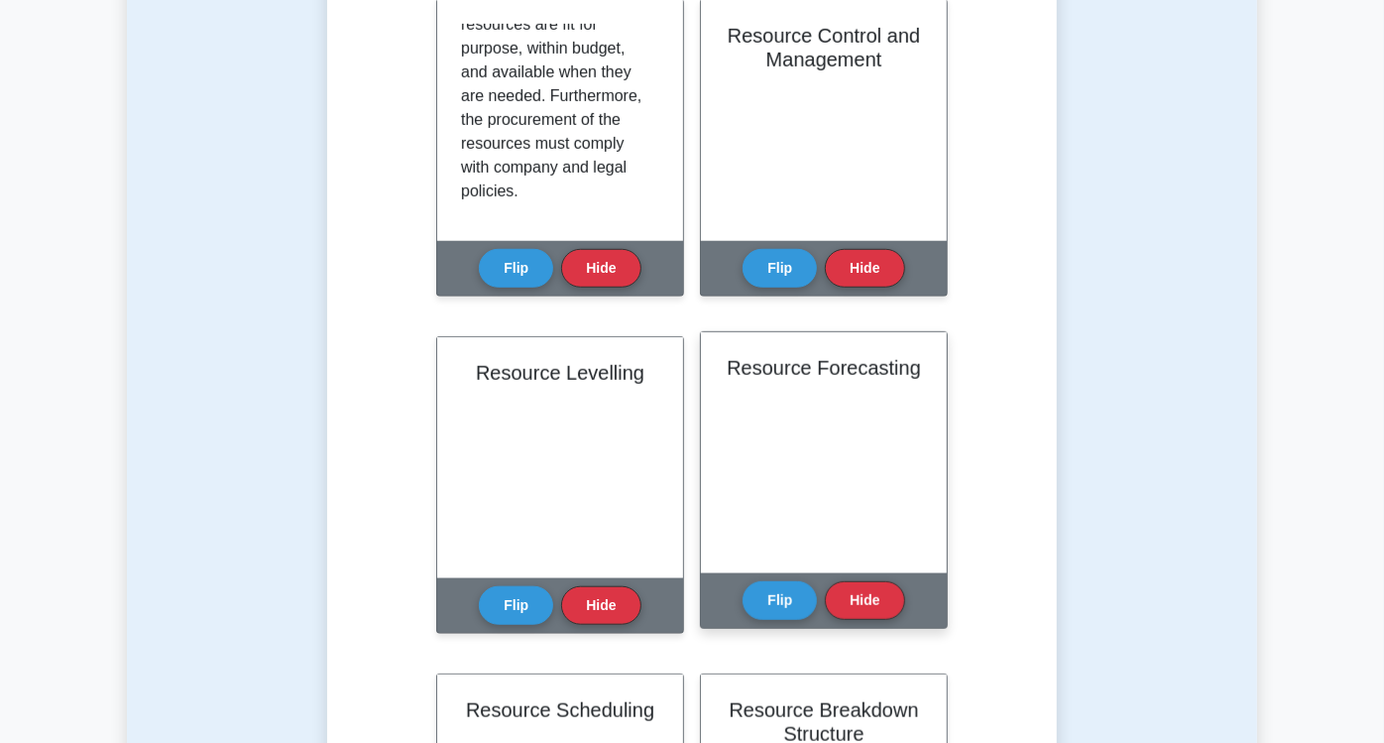
scroll to position [728, 0]
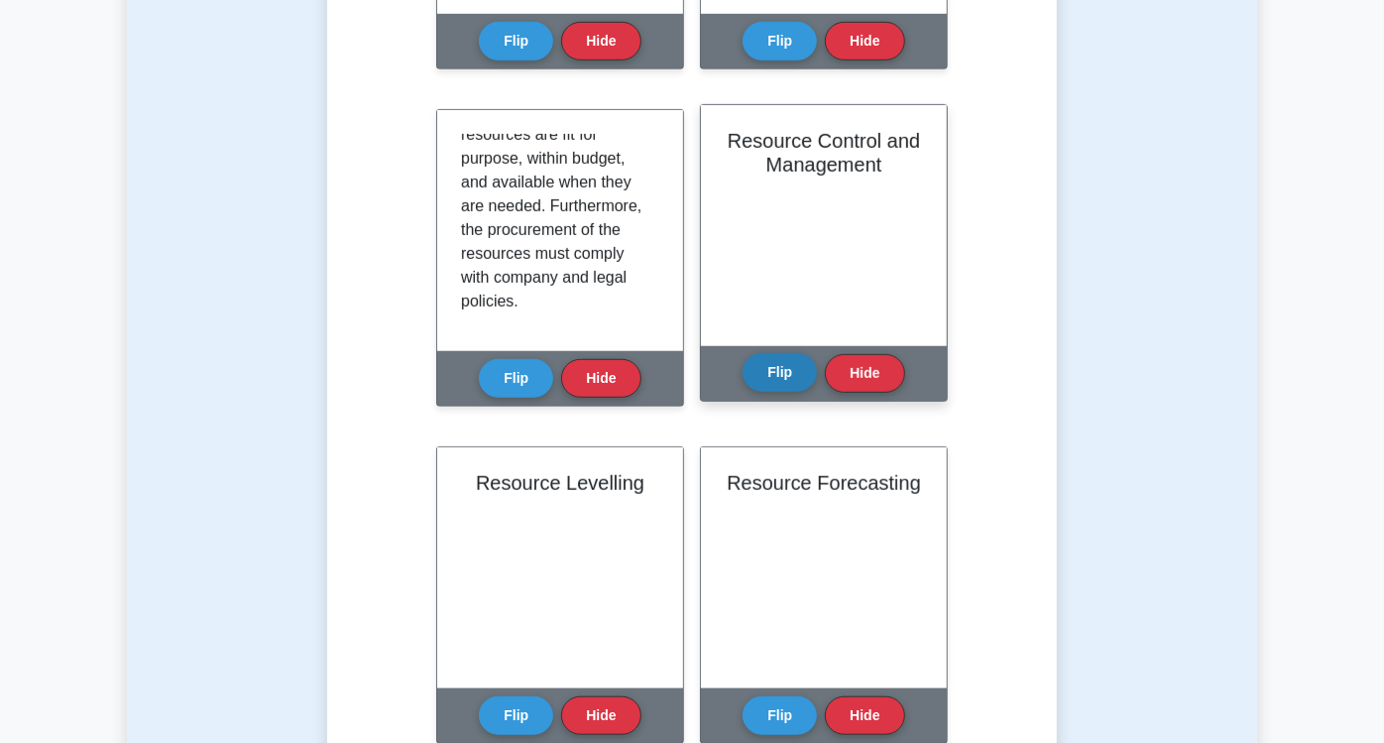
click at [743, 379] on button "Flip" at bounding box center [780, 372] width 74 height 39
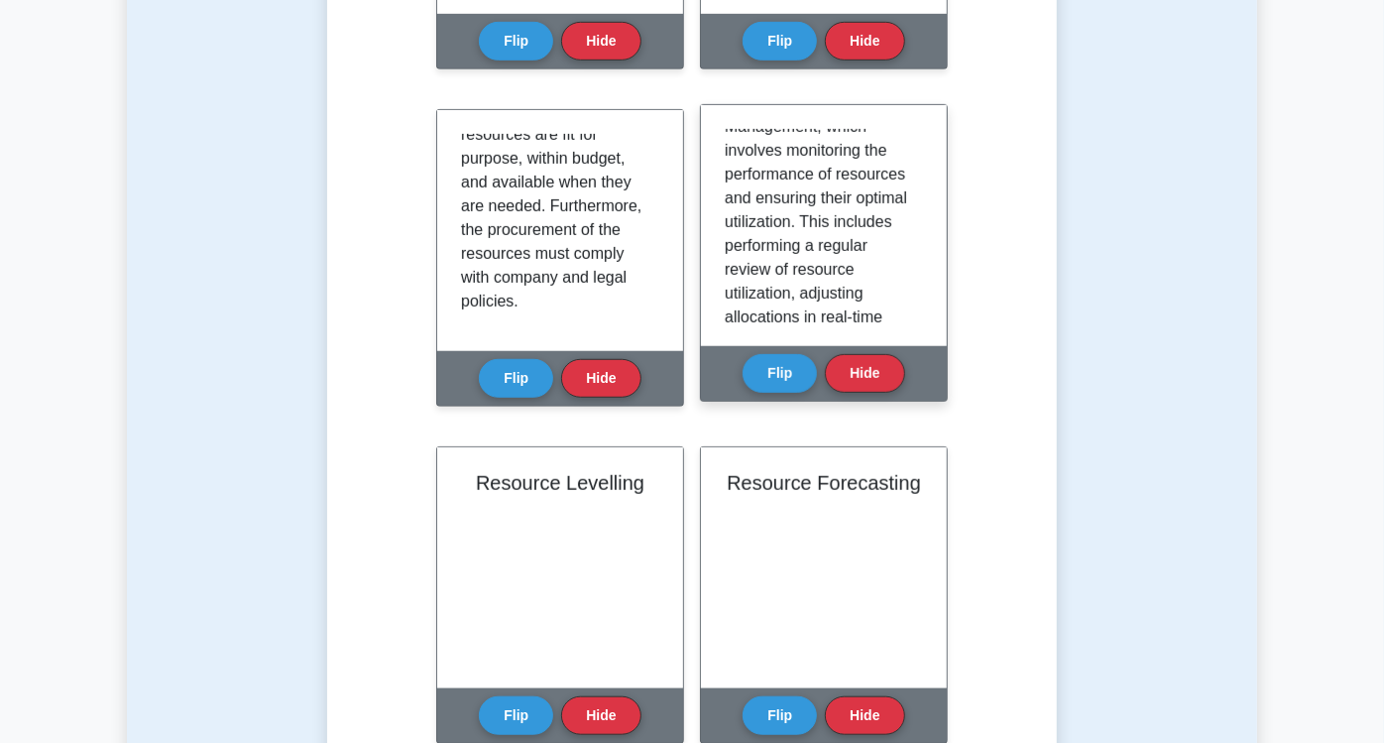
scroll to position [0, 0]
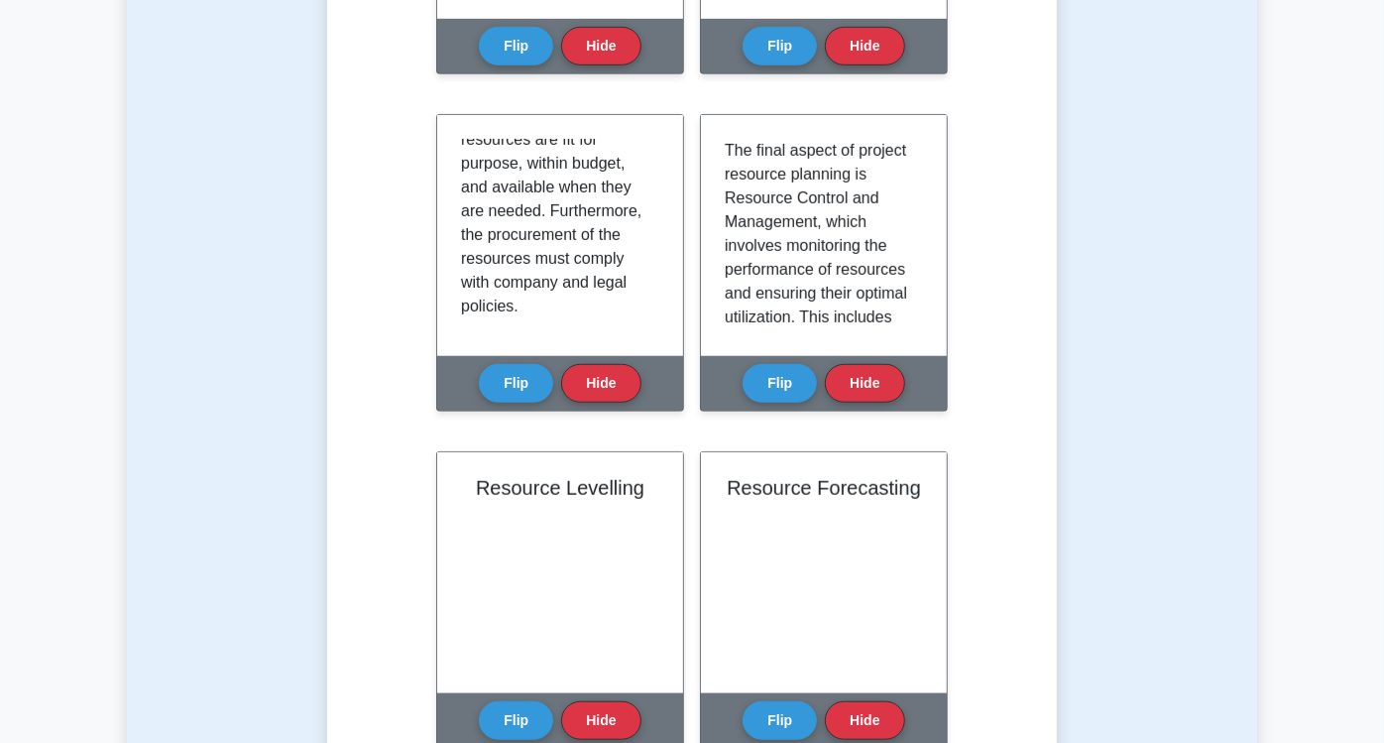
drag, startPoint x: 577, startPoint y: 286, endPoint x: 235, endPoint y: 281, distance: 342.2
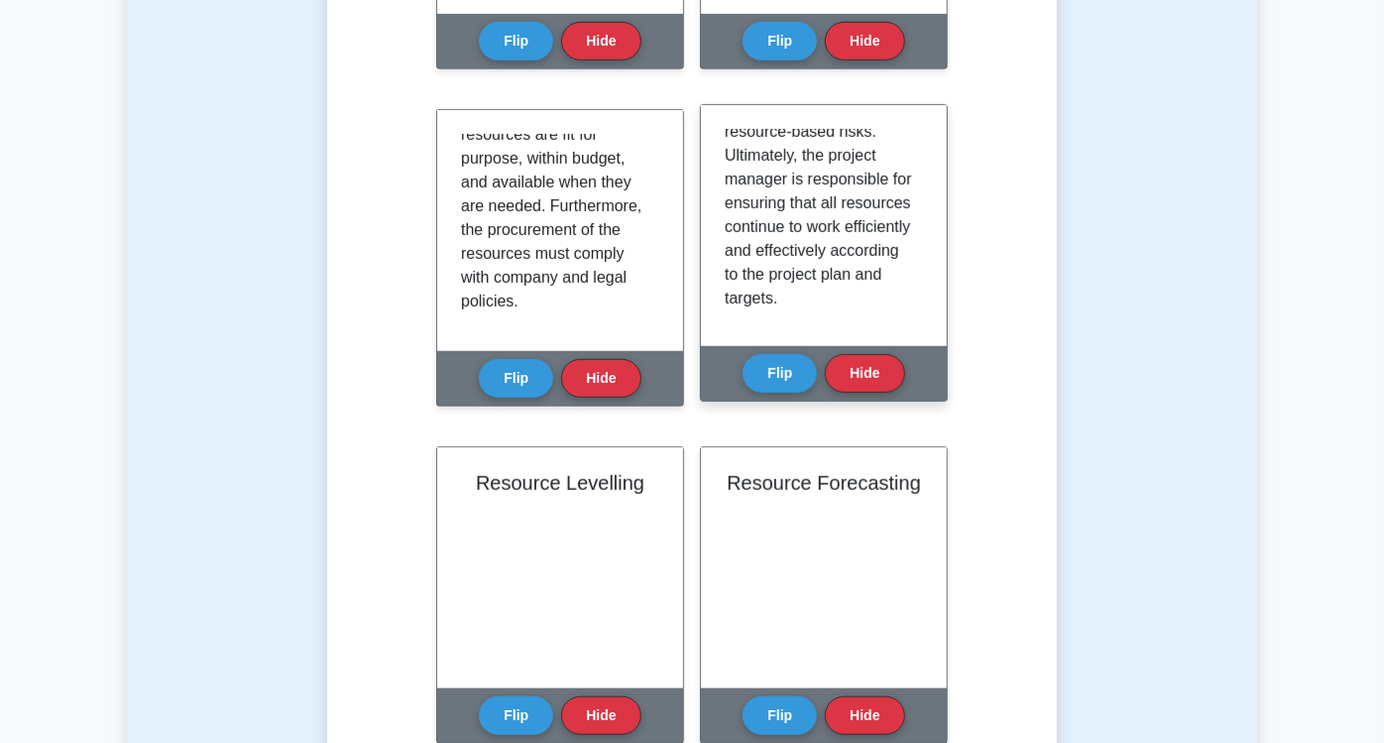
scroll to position [417, 0]
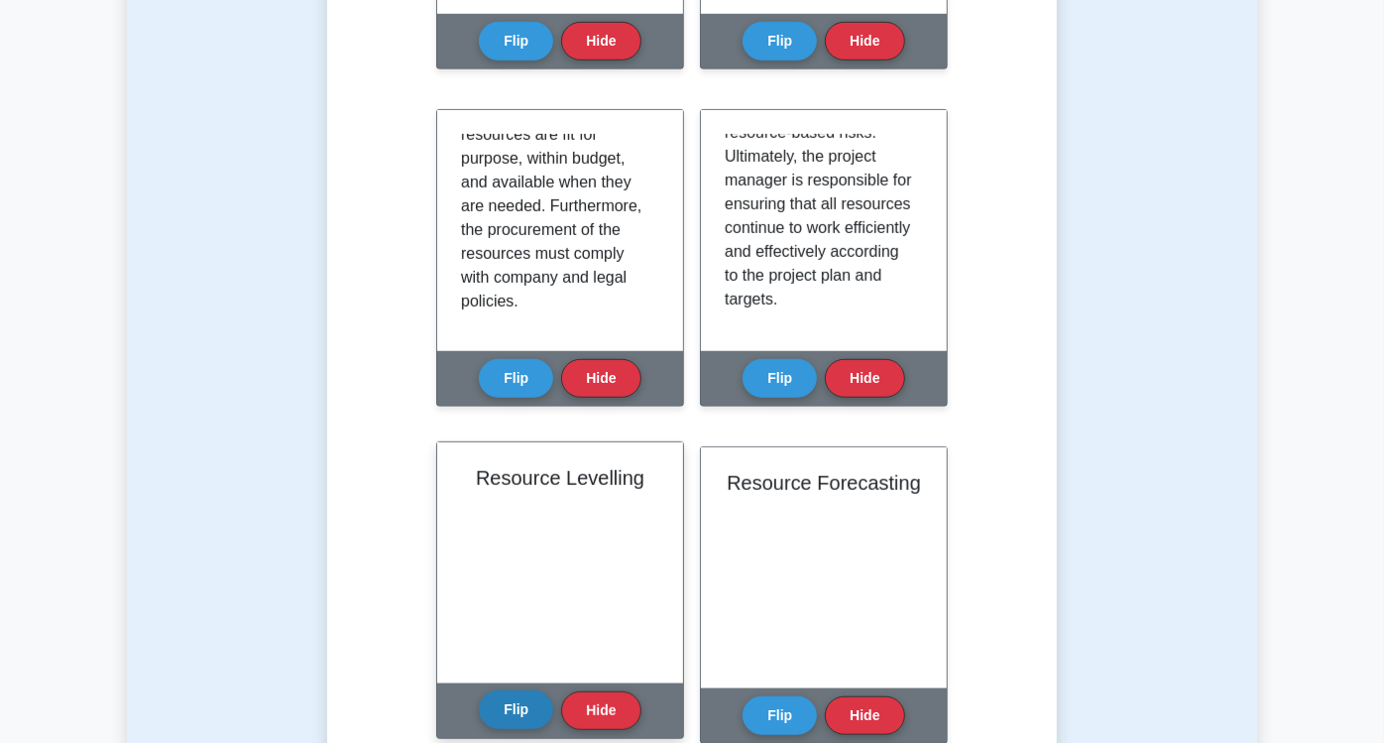
click at [553, 690] on button "Flip" at bounding box center [516, 709] width 74 height 39
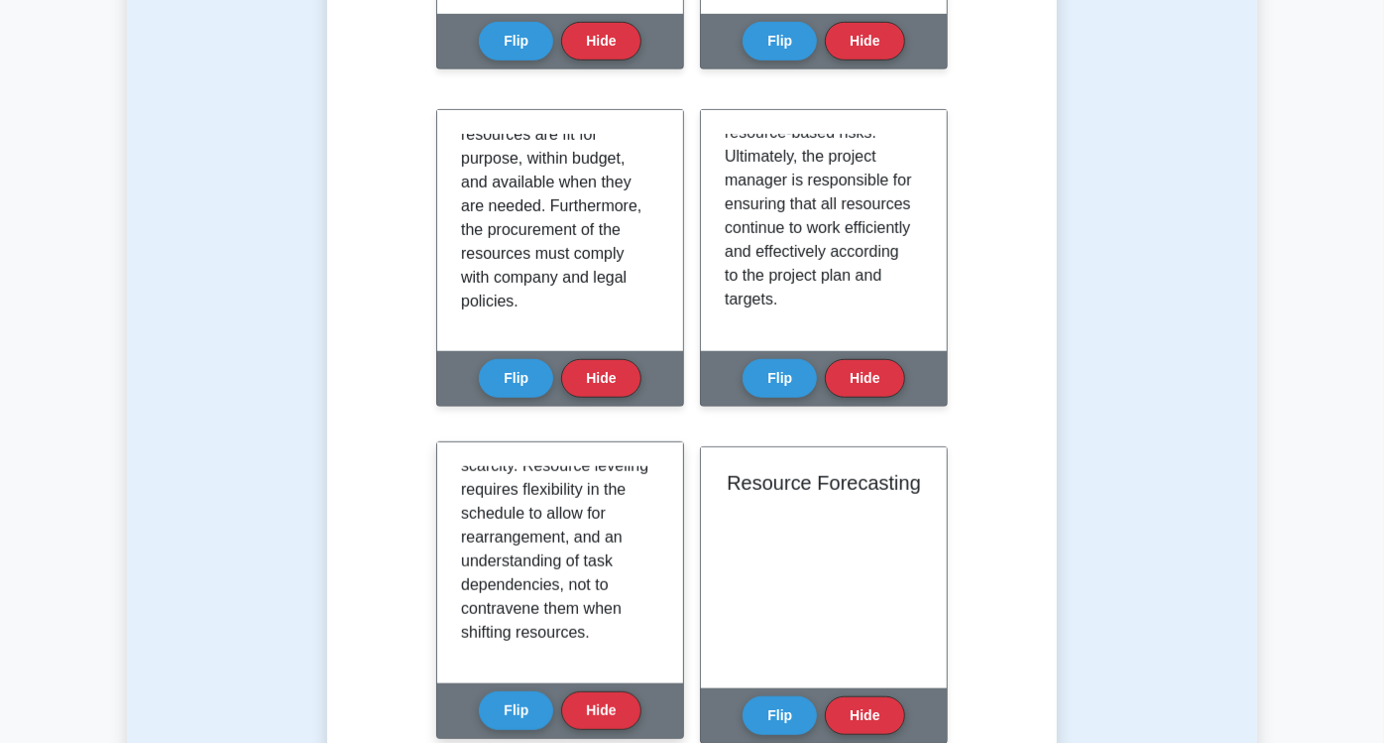
scroll to position [298, 0]
drag, startPoint x: 693, startPoint y: 200, endPoint x: 609, endPoint y: 167, distance: 90.8
click at [609, 191] on p "Resource leveling is a project management technique used to examine unbalanced …" at bounding box center [556, 417] width 190 height 452
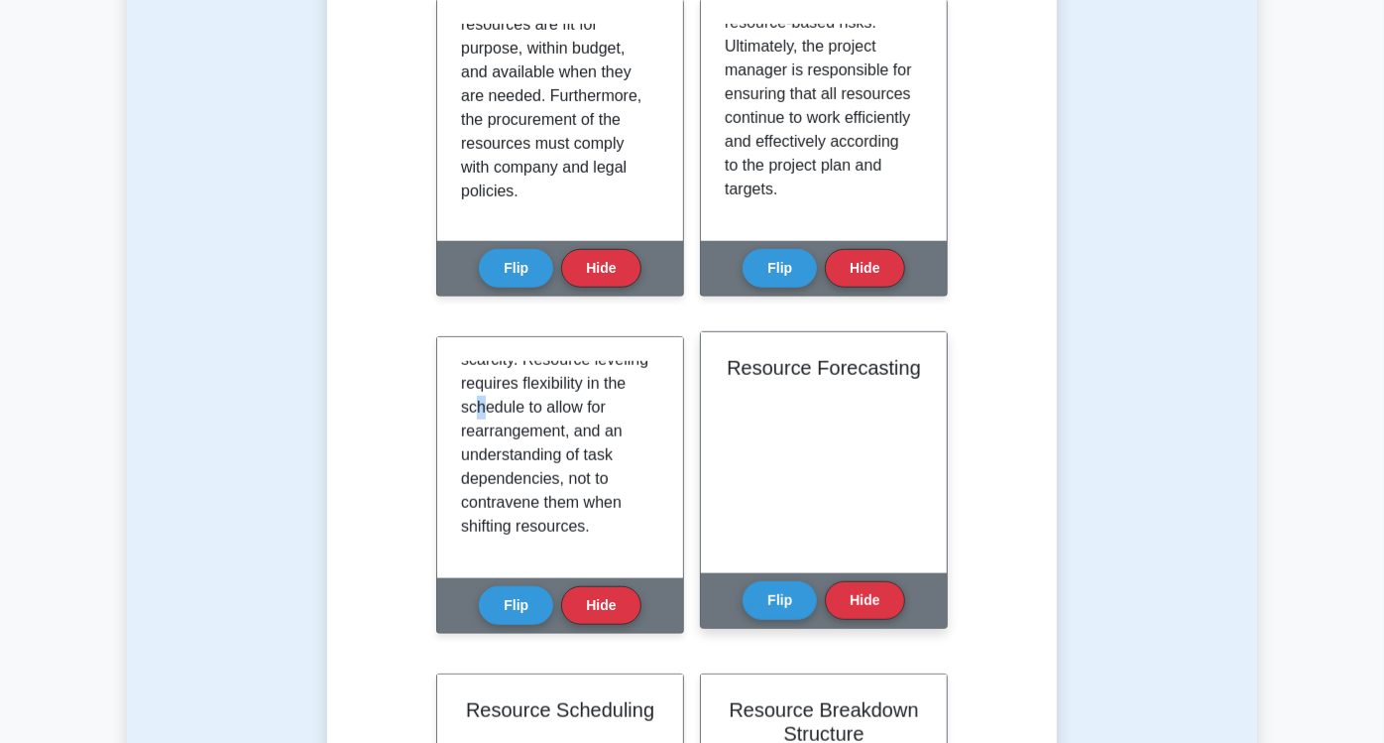
scroll to position [728, 0]
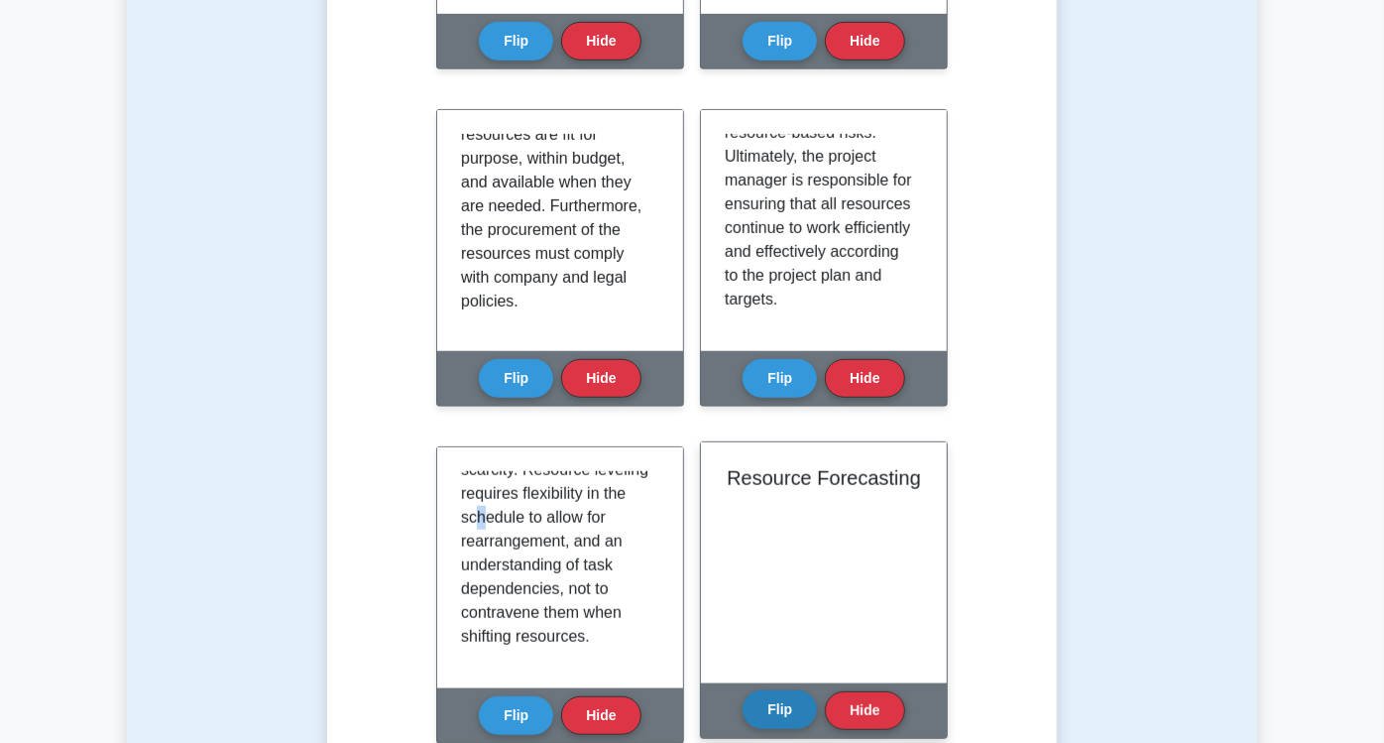
click at [817, 690] on button "Flip" at bounding box center [780, 709] width 74 height 39
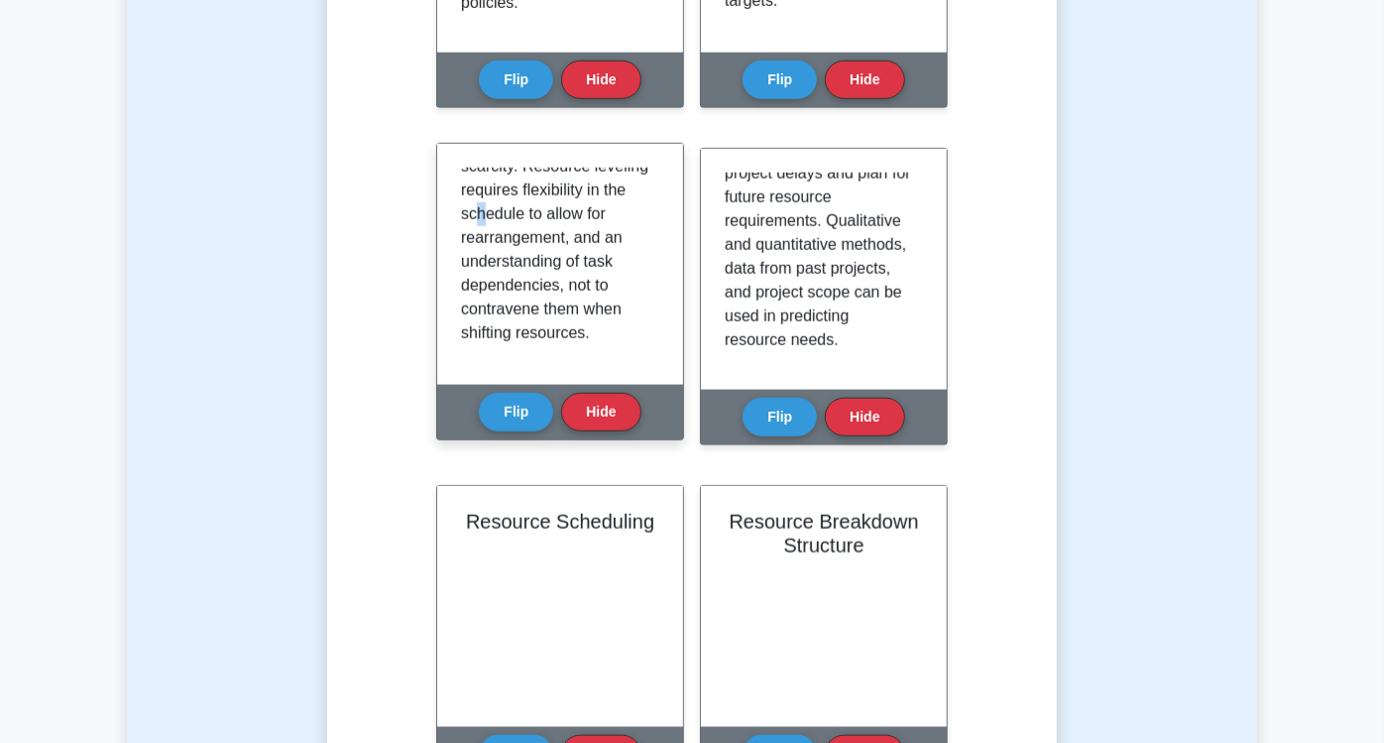
scroll to position [1059, 0]
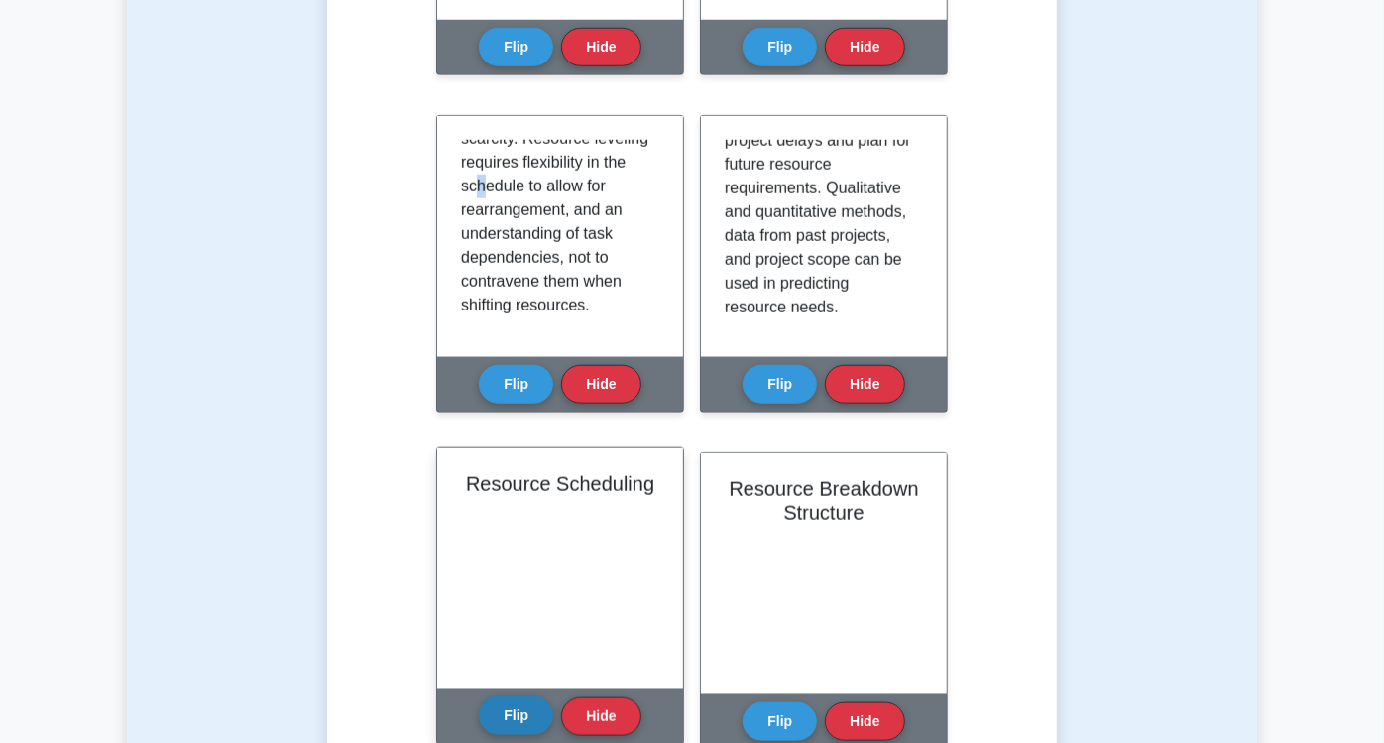
click at [479, 696] on button "Flip" at bounding box center [516, 715] width 74 height 39
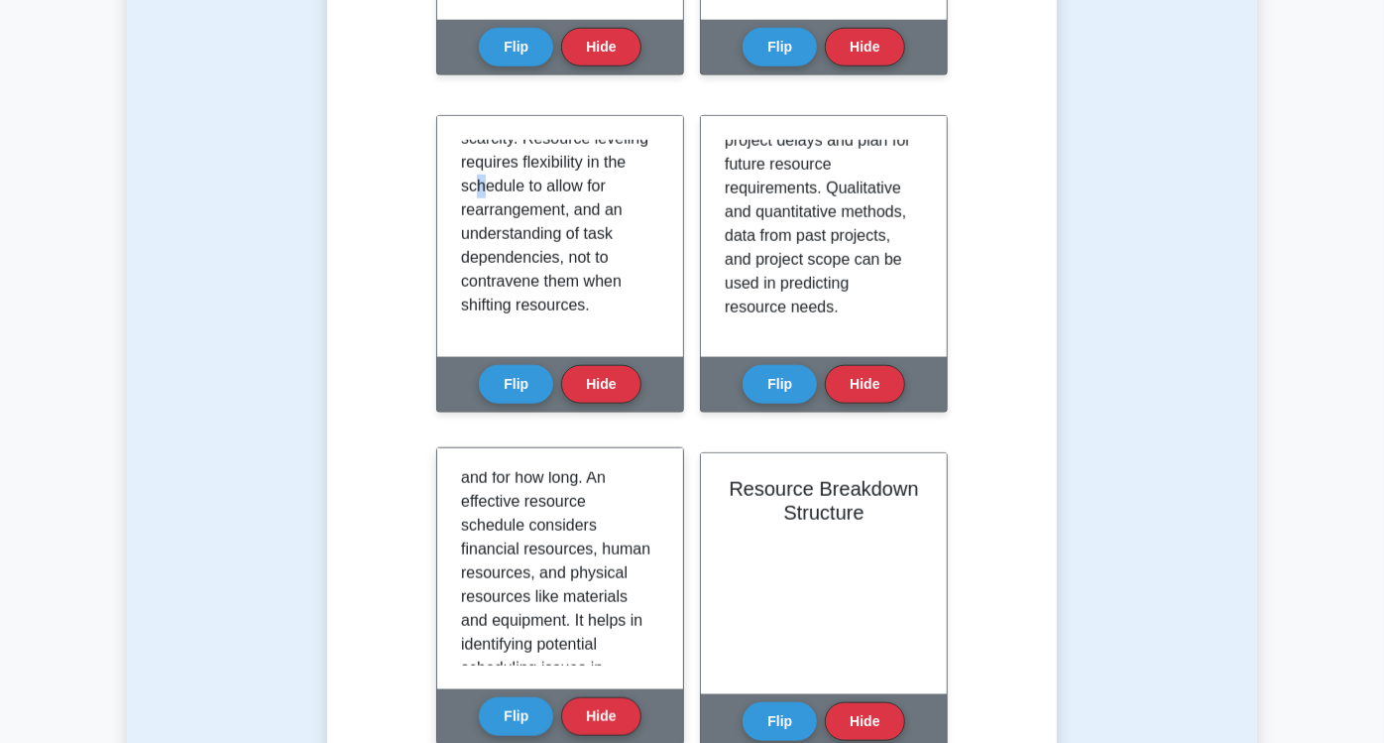
scroll to position [320, 0]
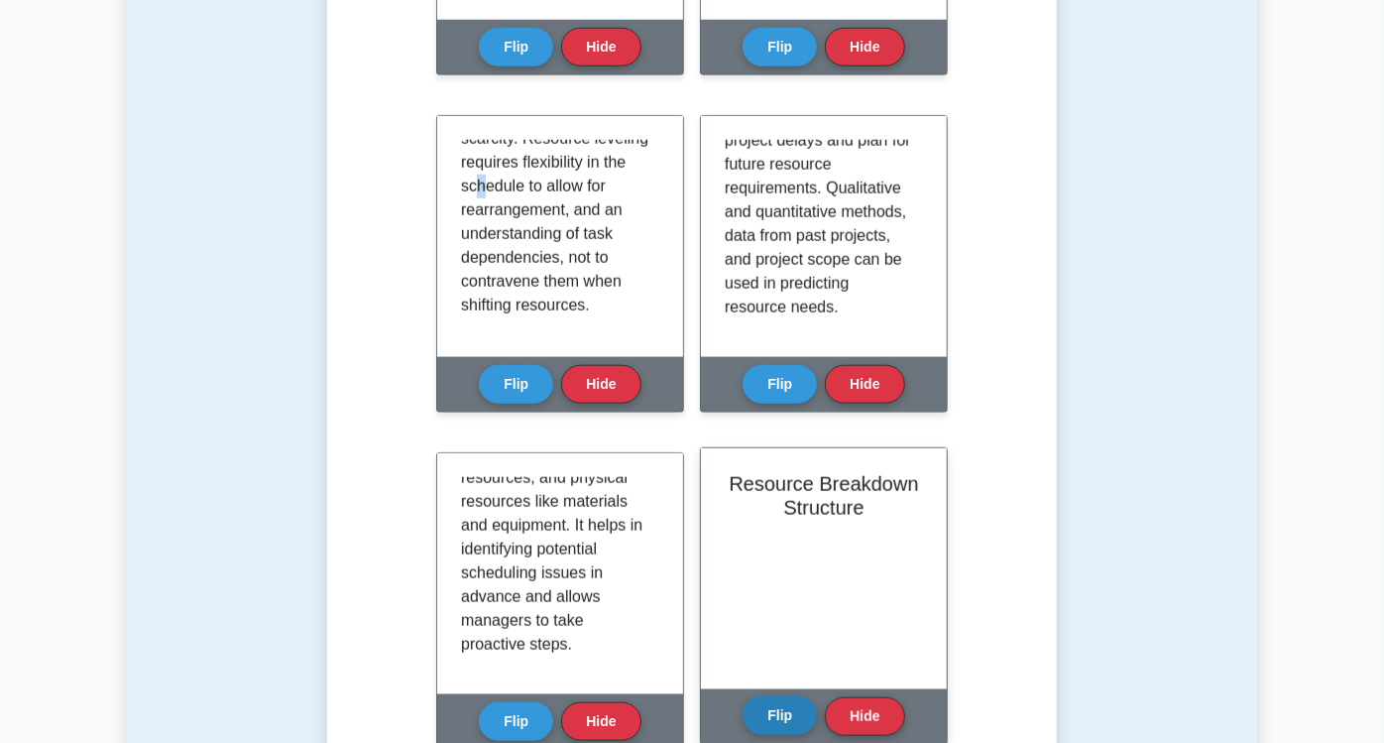
click at [743, 696] on button "Flip" at bounding box center [780, 715] width 74 height 39
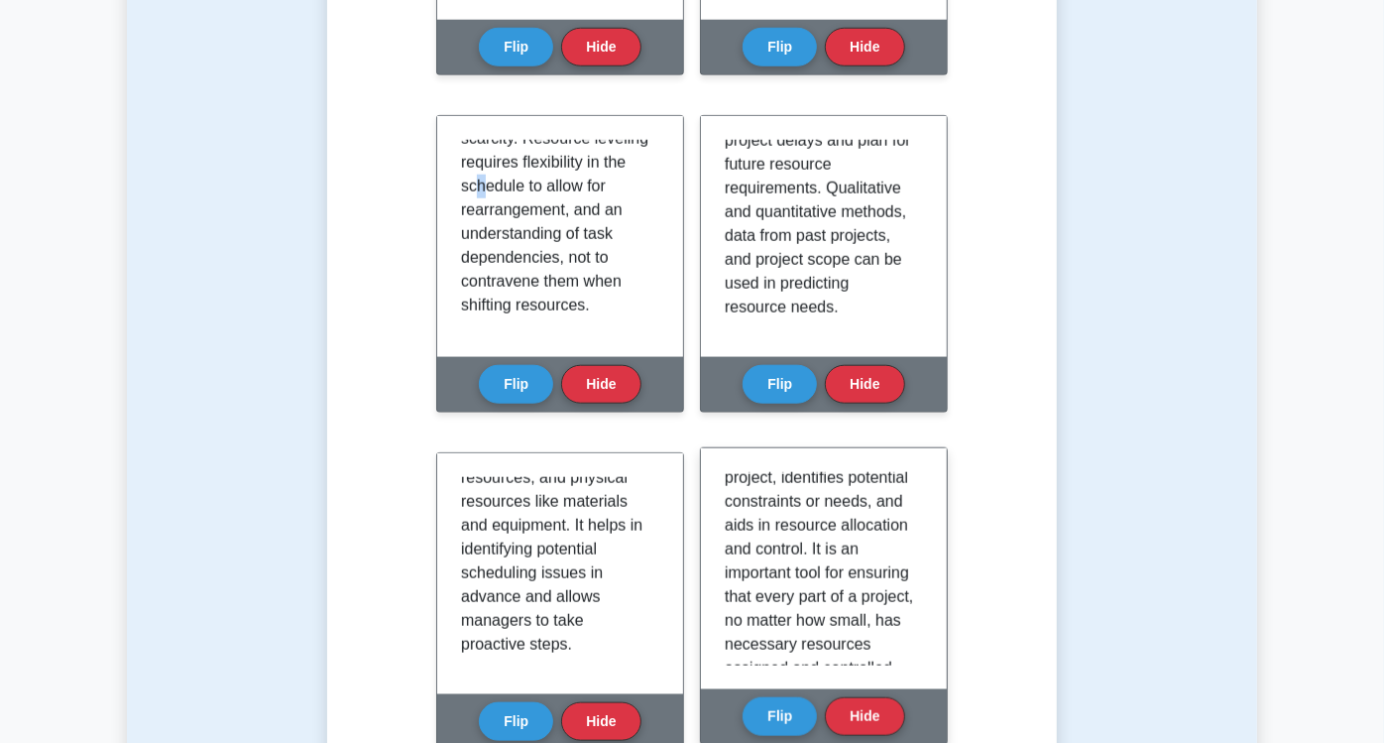
scroll to position [273, 0]
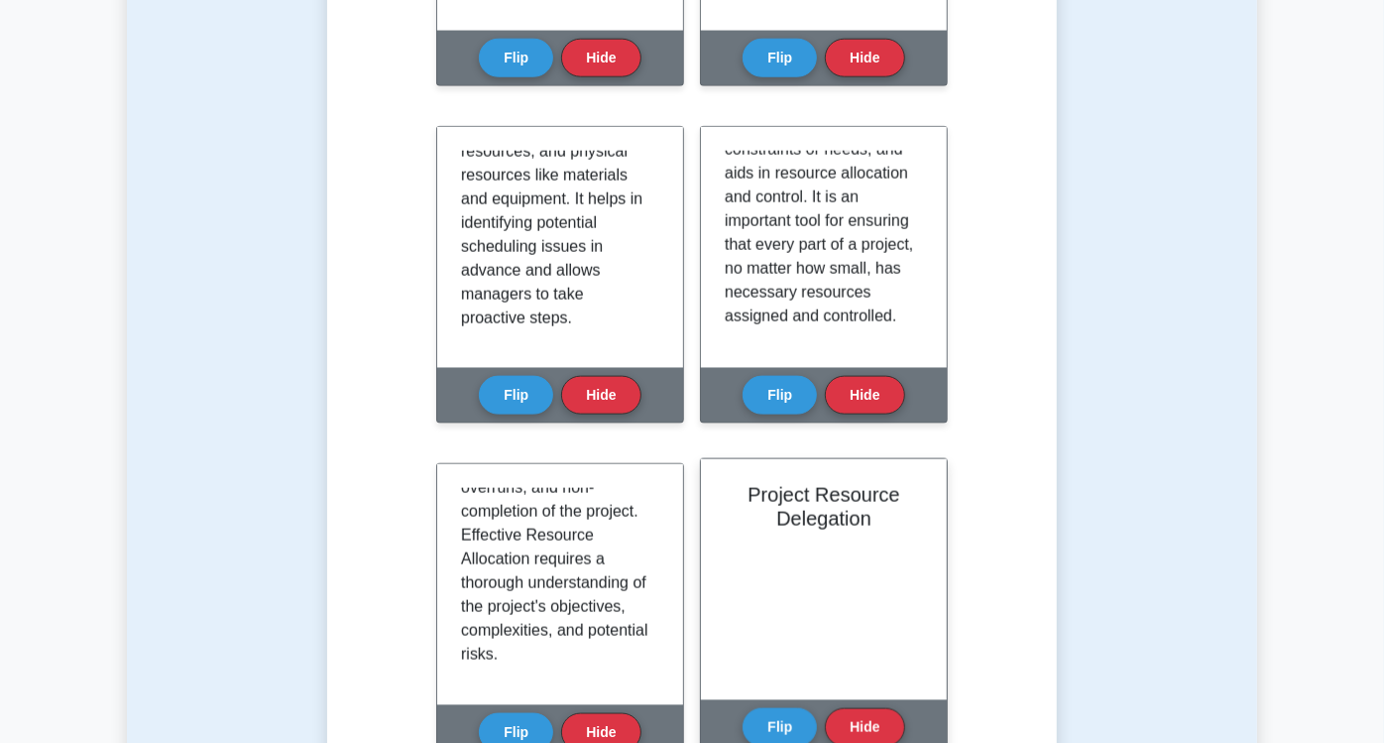
scroll to position [1389, 0]
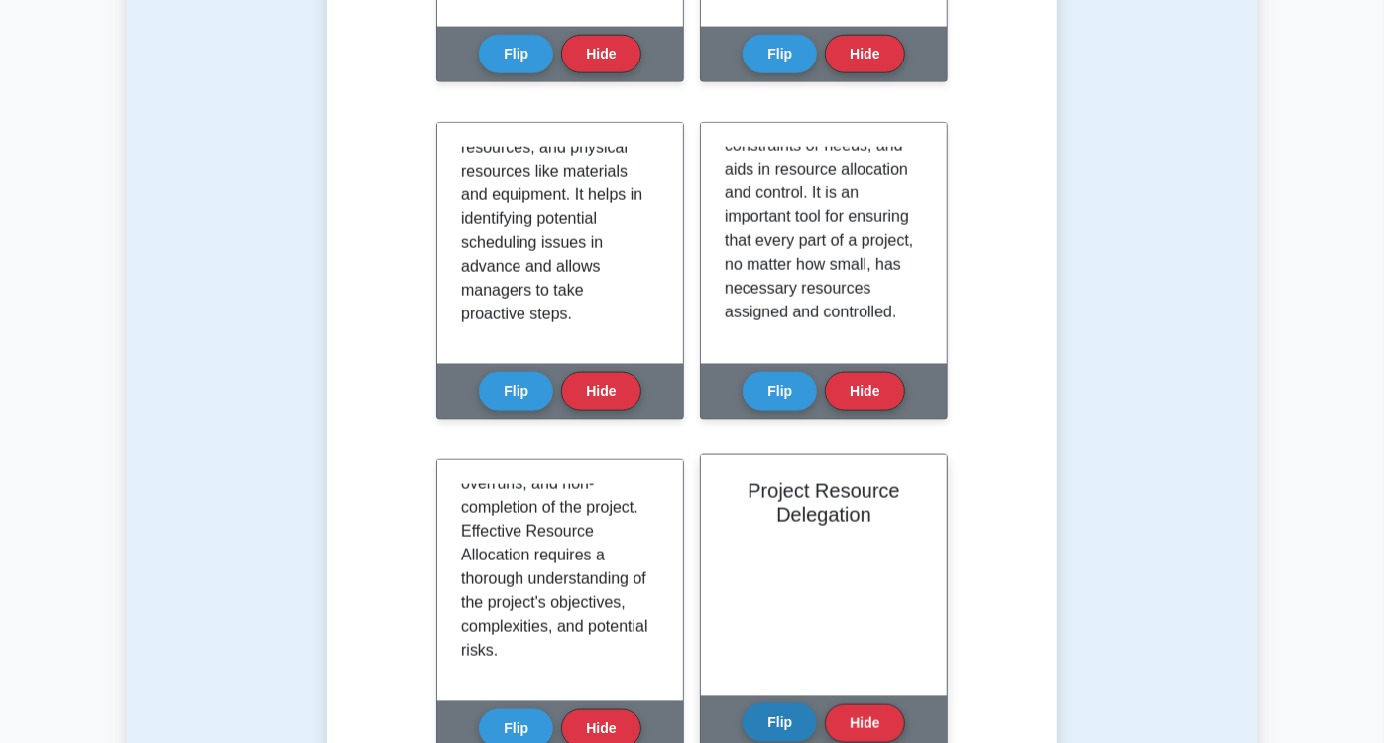
click at [743, 703] on button "Flip" at bounding box center [780, 722] width 74 height 39
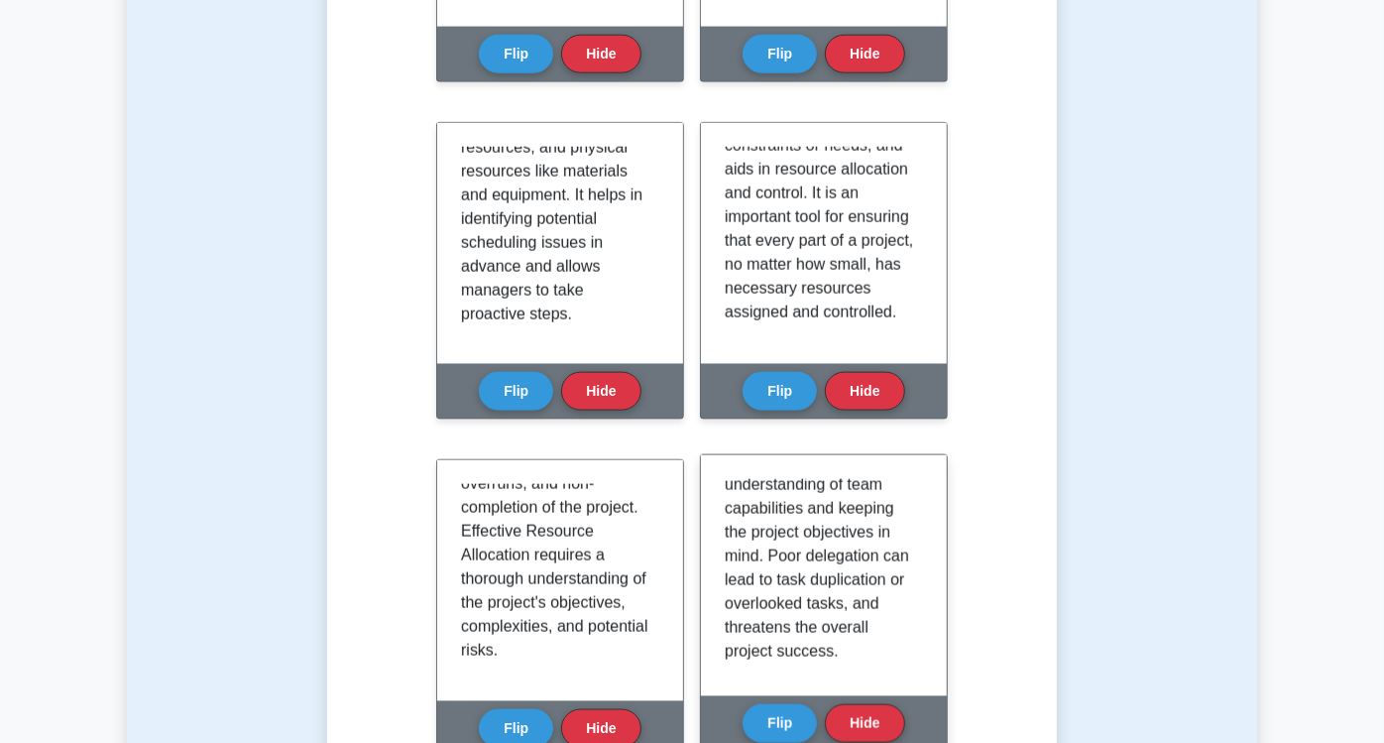
scroll to position [464, 0]
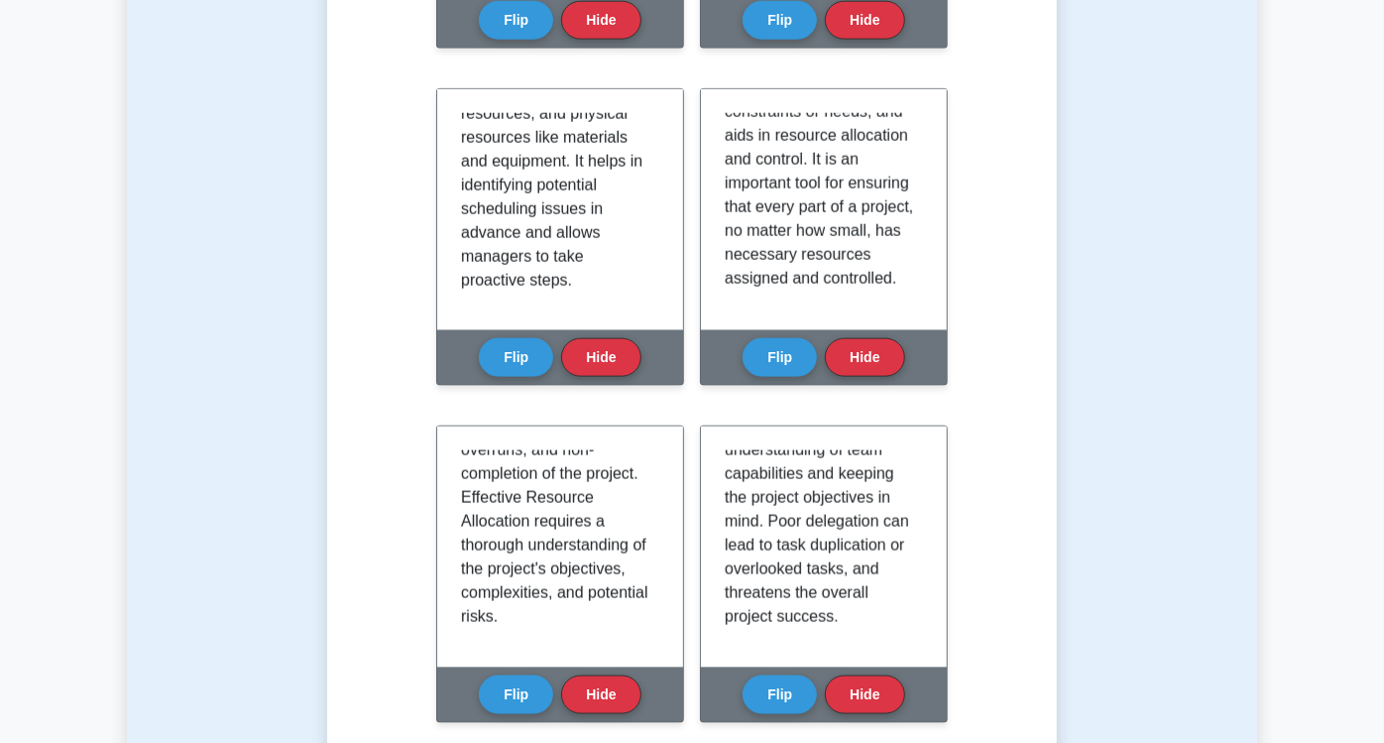
scroll to position [1389, 0]
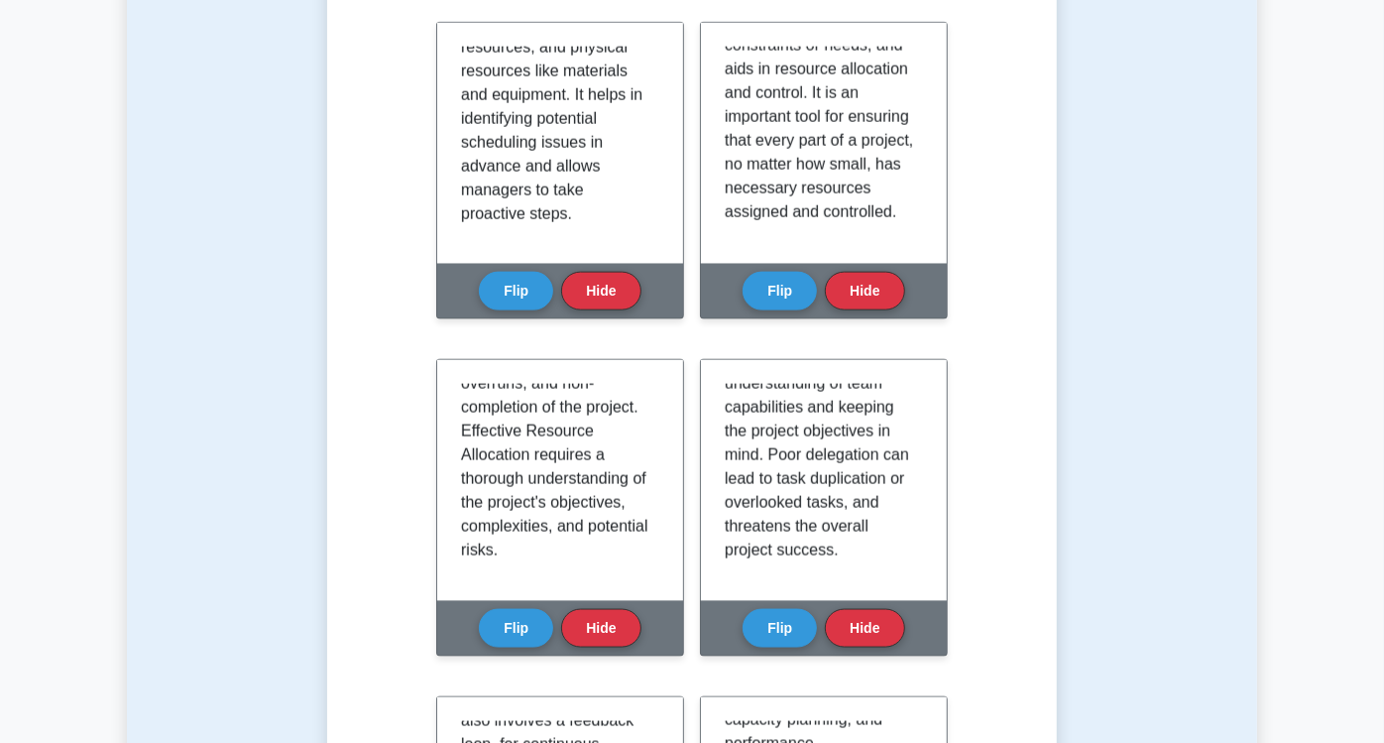
scroll to position [1610, 0]
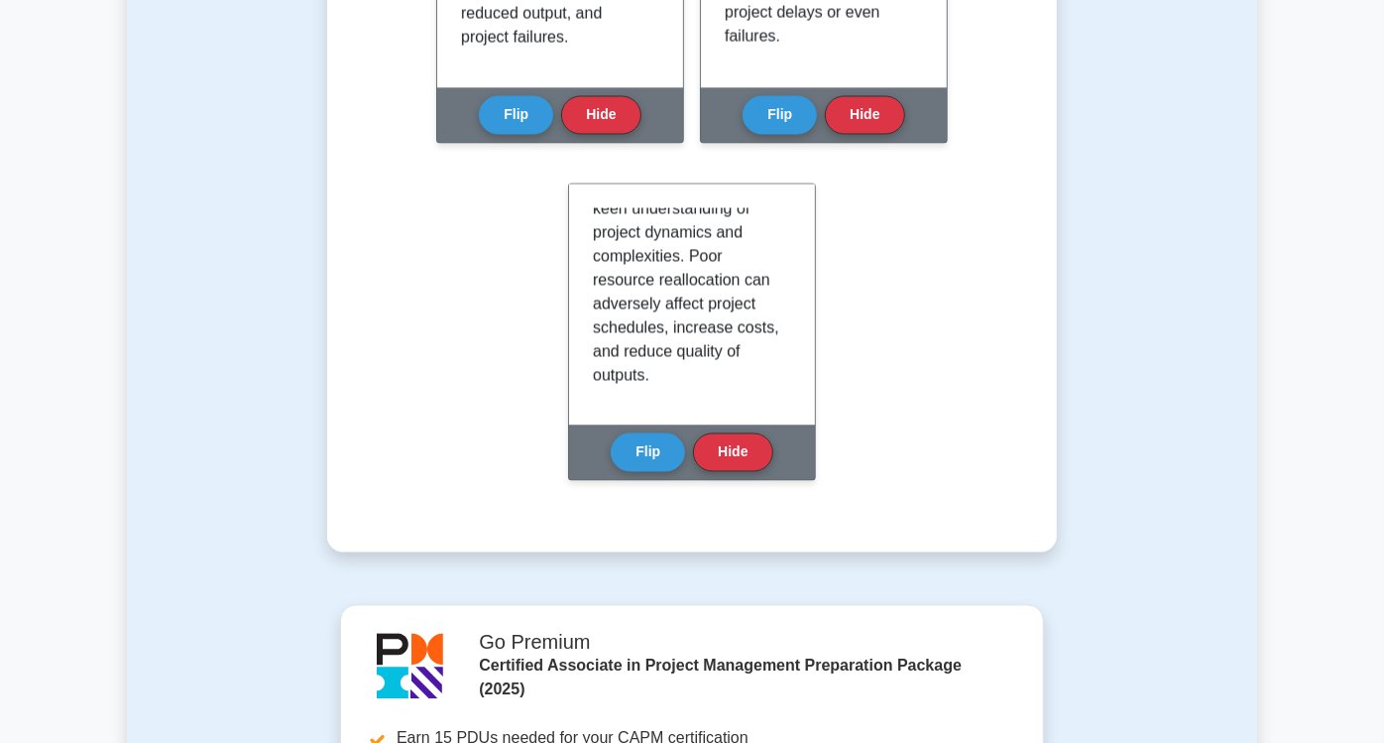
scroll to position [2381, 0]
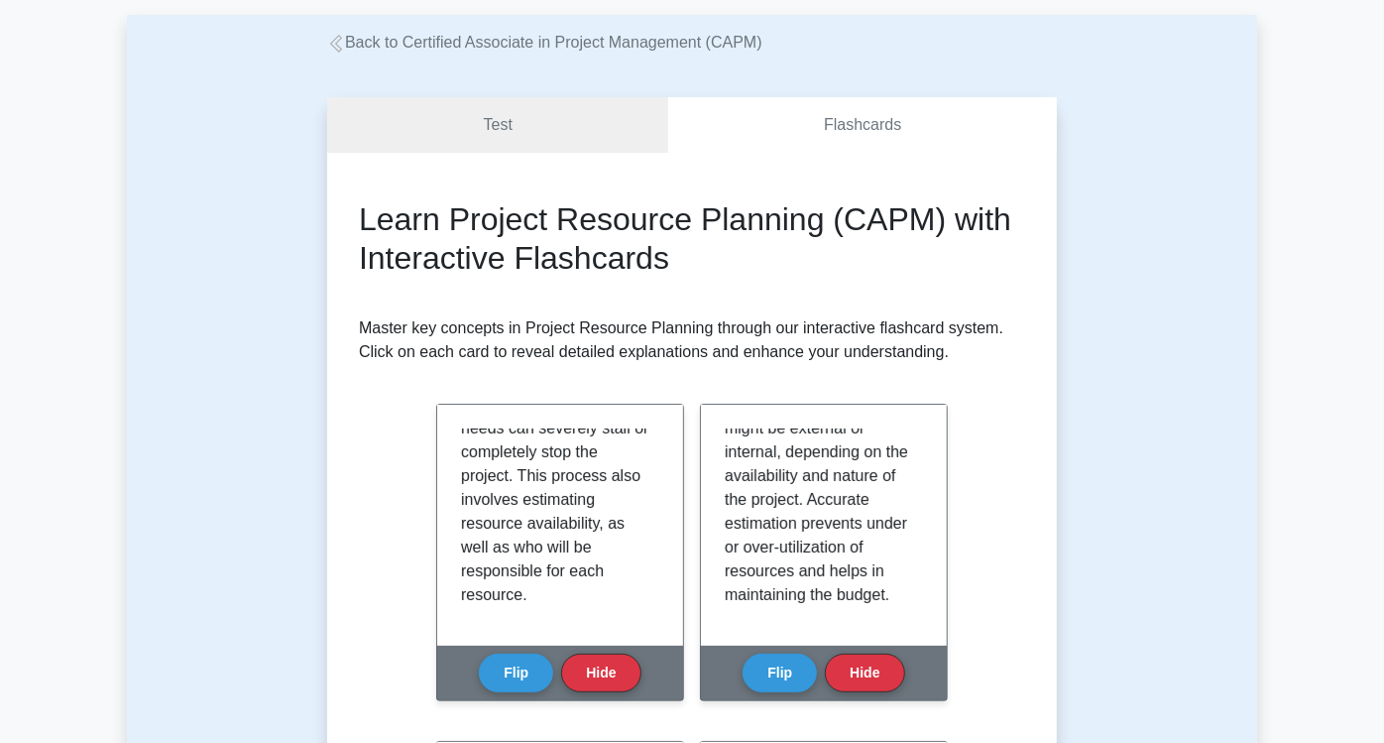
scroll to position [0, 0]
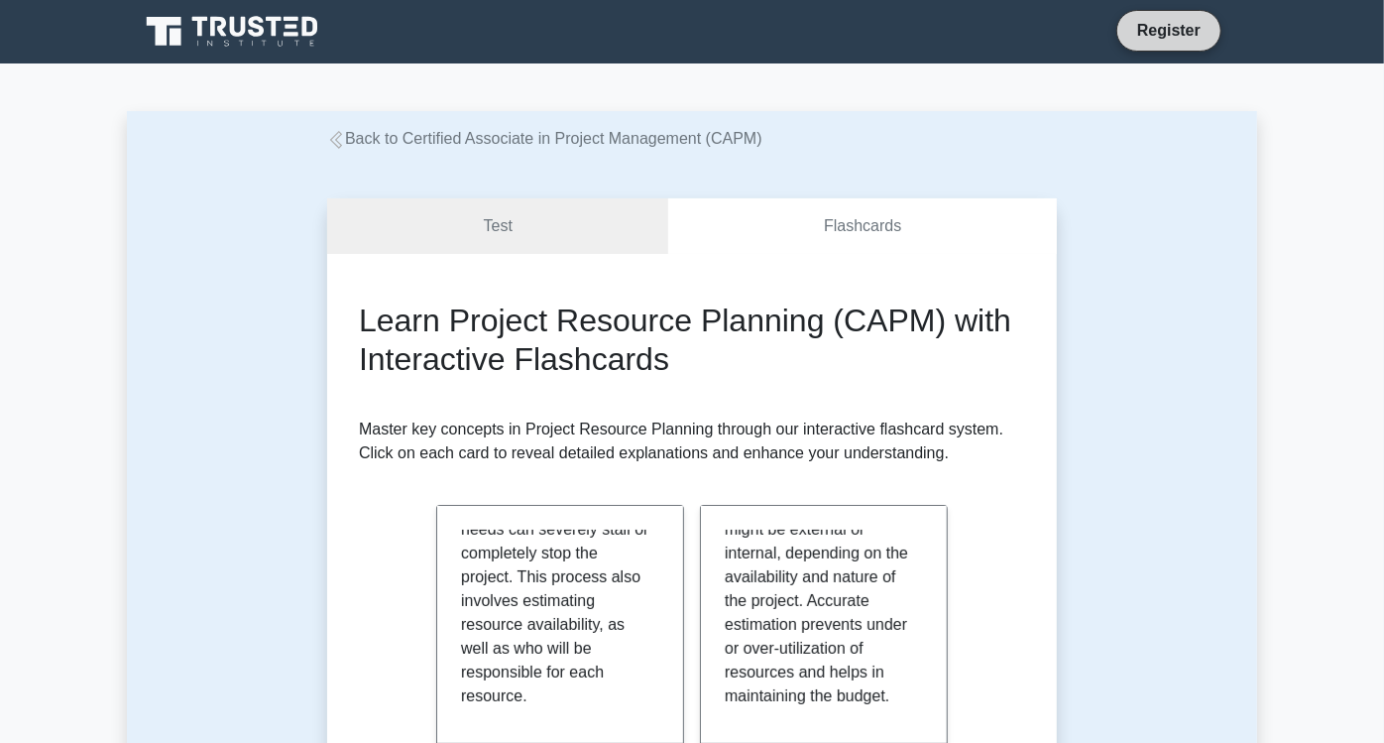
click at [1213, 28] on link "Register" at bounding box center [1169, 30] width 87 height 25
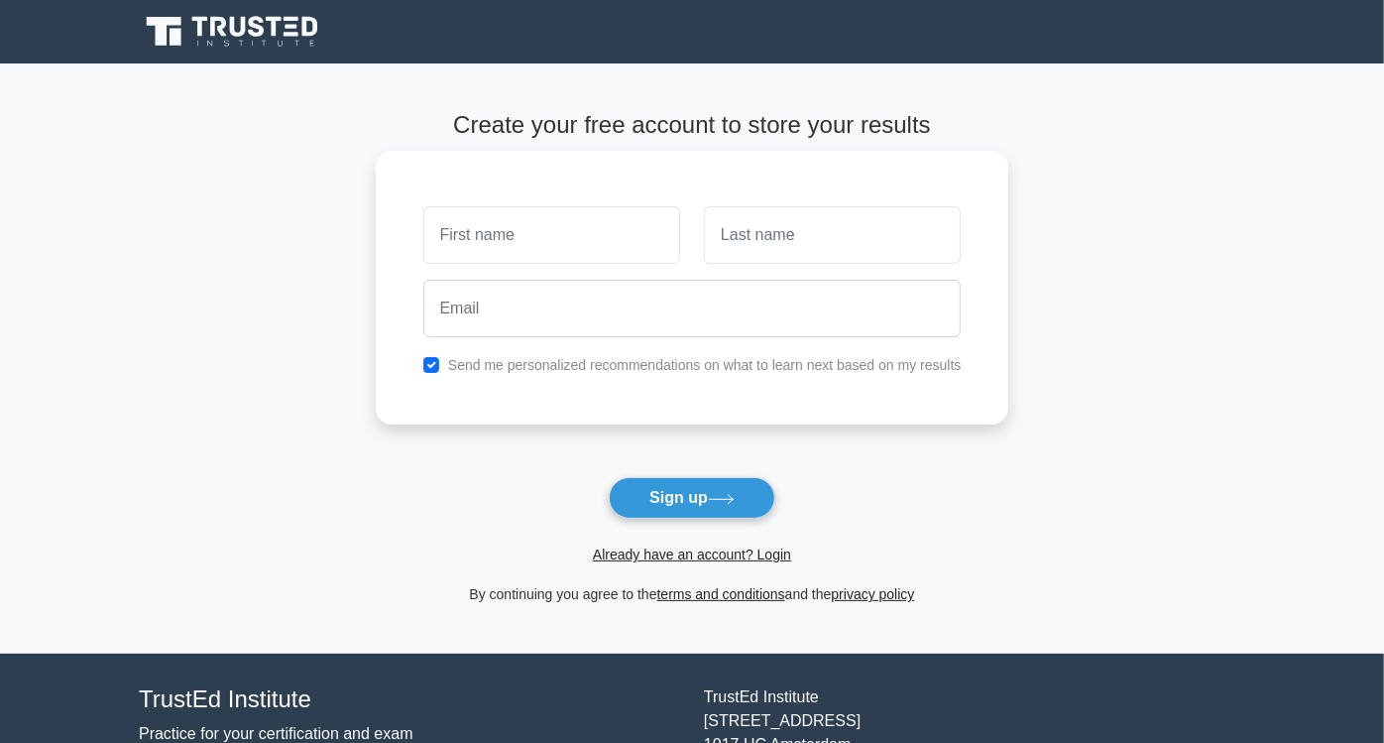
click at [503, 371] on label "Send me personalized recommendations on what to learn next based on my results" at bounding box center [705, 365] width 514 height 16
click at [444, 359] on div "Send me personalized recommendations on what to learn next based on my results" at bounding box center [693, 365] width 562 height 24
click at [430, 365] on input "checkbox" at bounding box center [431, 365] width 16 height 16
checkbox input "false"
click at [668, 501] on button "Sign up" at bounding box center [692, 498] width 167 height 42
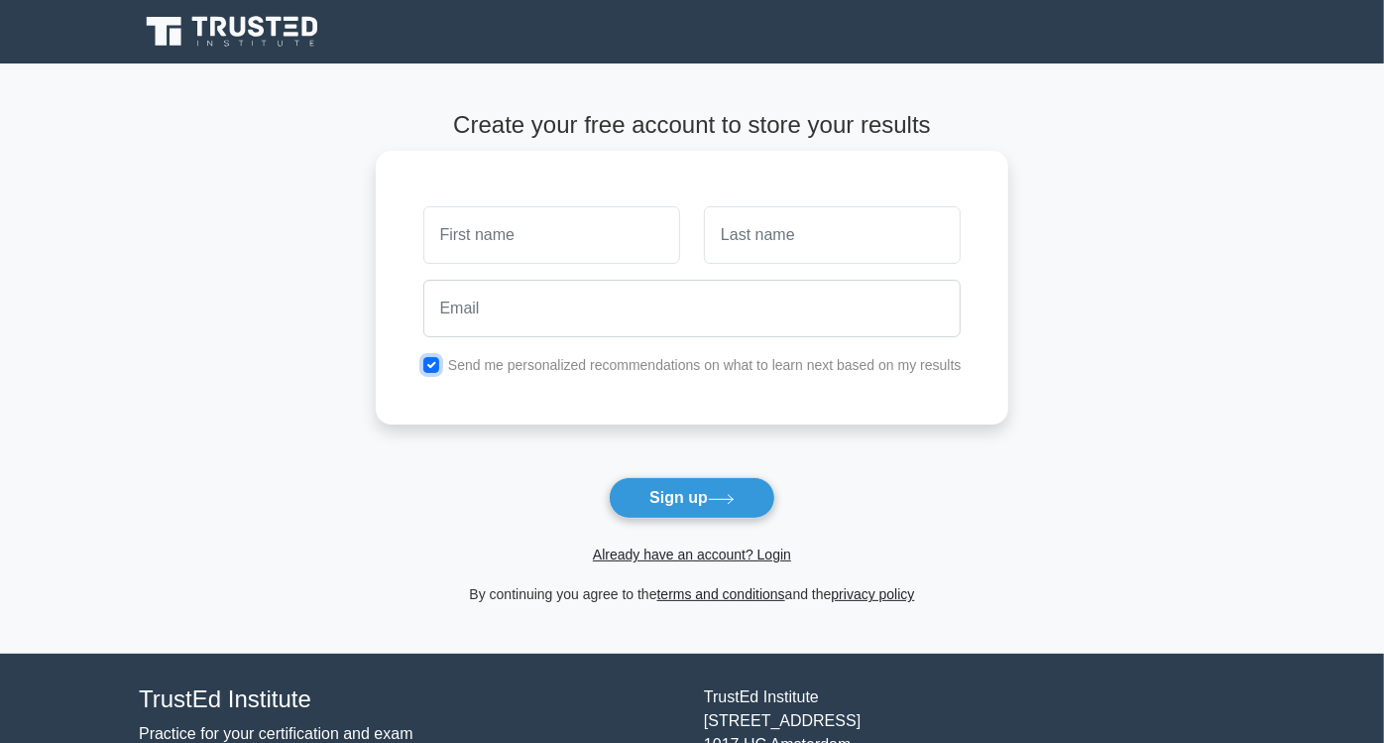
click at [434, 360] on input "checkbox" at bounding box center [431, 365] width 16 height 16
checkbox input "false"
click at [430, 241] on input "text" at bounding box center [551, 235] width 257 height 58
type input "Maya"
type input "Amareen"
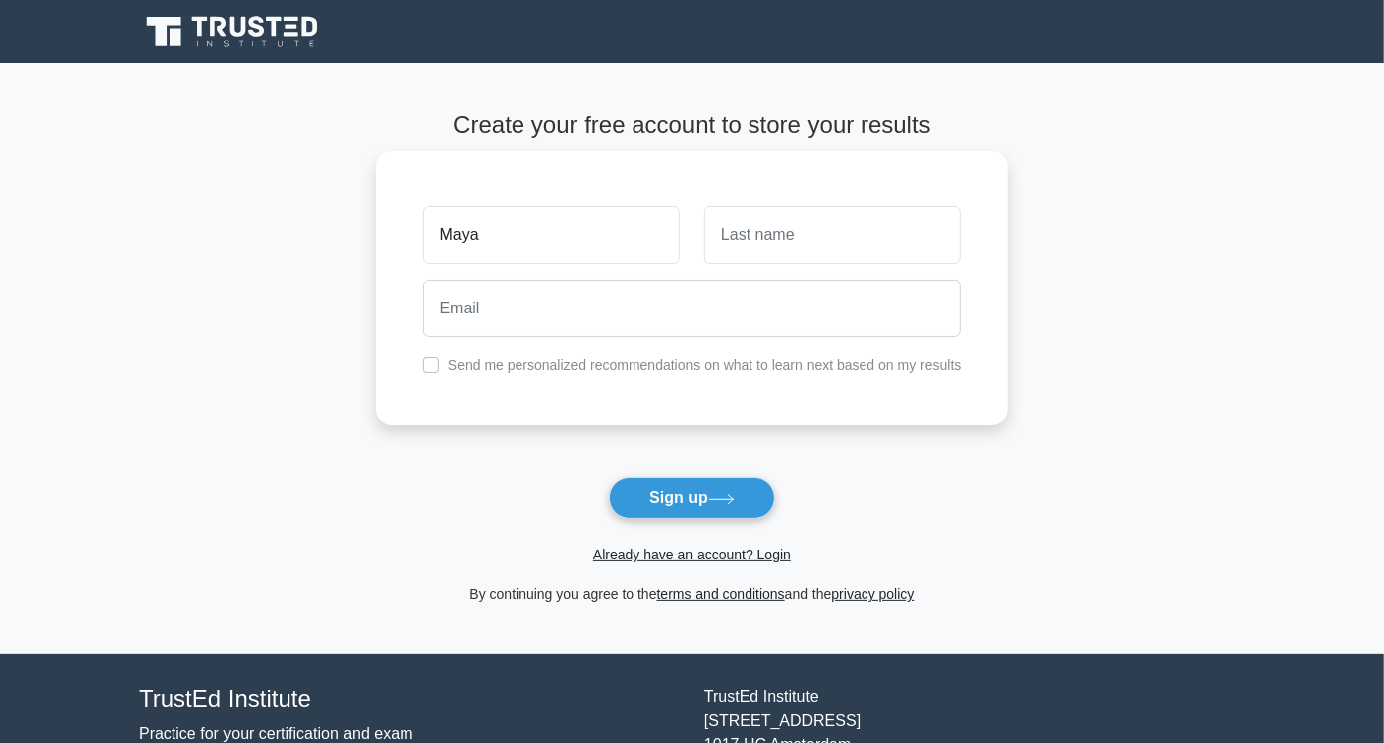
type input "[EMAIL_ADDRESS][DOMAIN_NAME]"
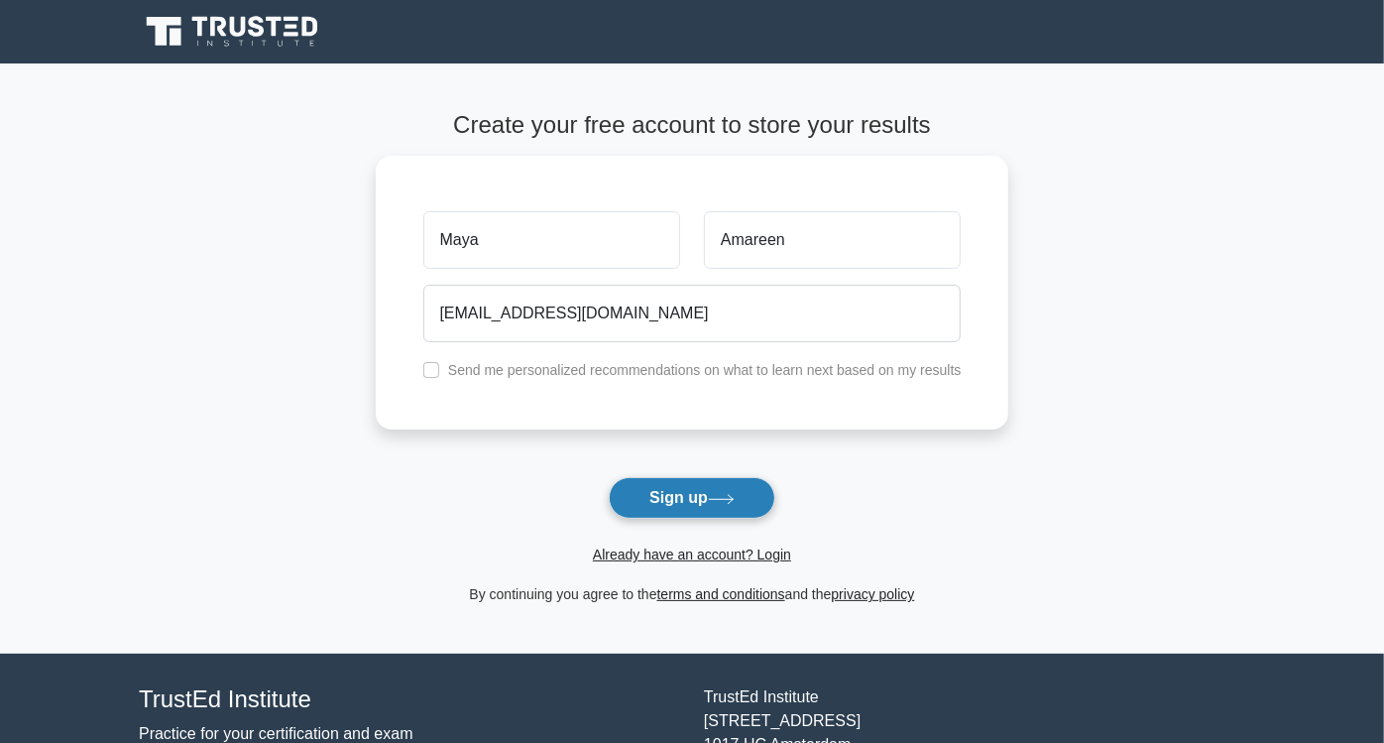
click at [735, 494] on icon at bounding box center [721, 499] width 27 height 11
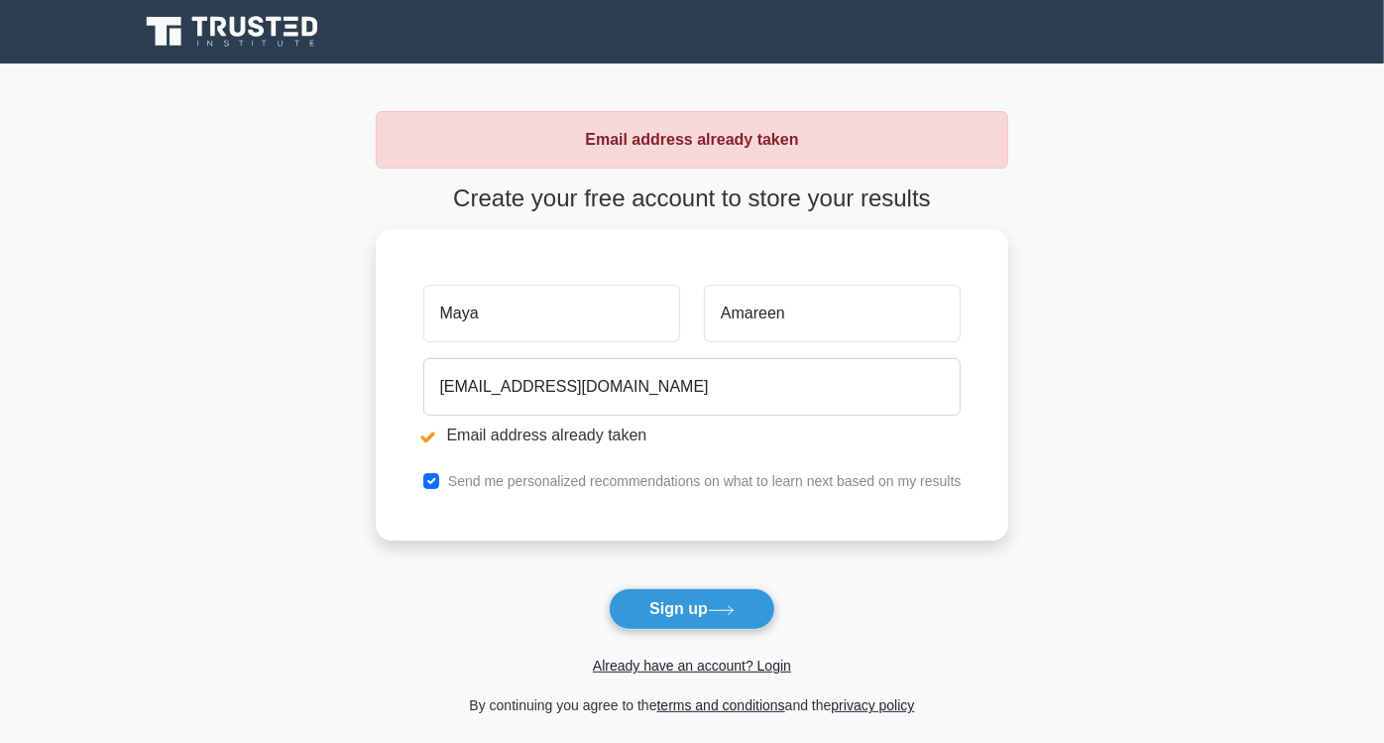
click at [746, 620] on button "Sign up" at bounding box center [692, 609] width 167 height 42
click at [746, 612] on button "Sign up" at bounding box center [692, 609] width 167 height 42
